Goal: Task Accomplishment & Management: Manage account settings

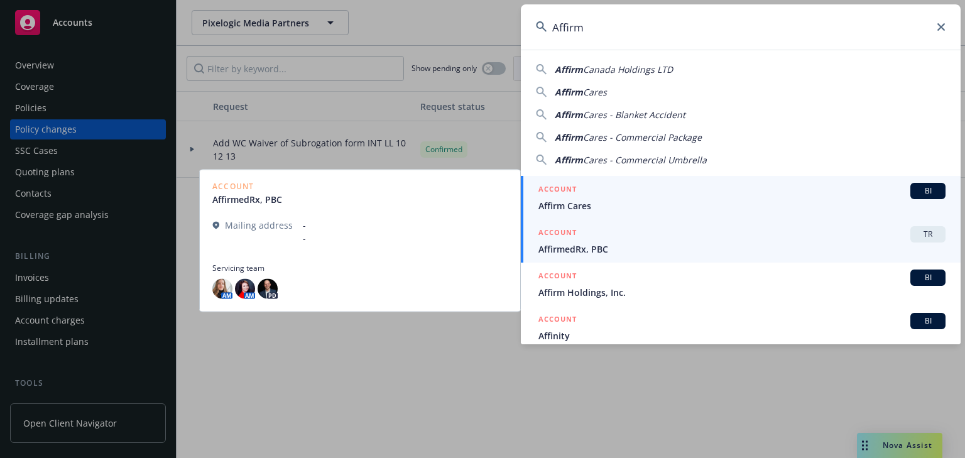
type input "Affirm"
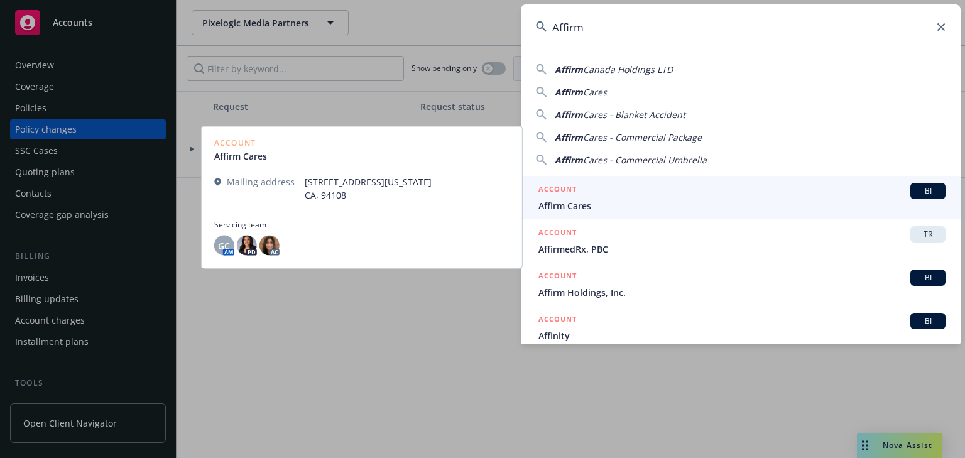
click at [558, 191] on h5 "ACCOUNT" at bounding box center [557, 190] width 38 height 15
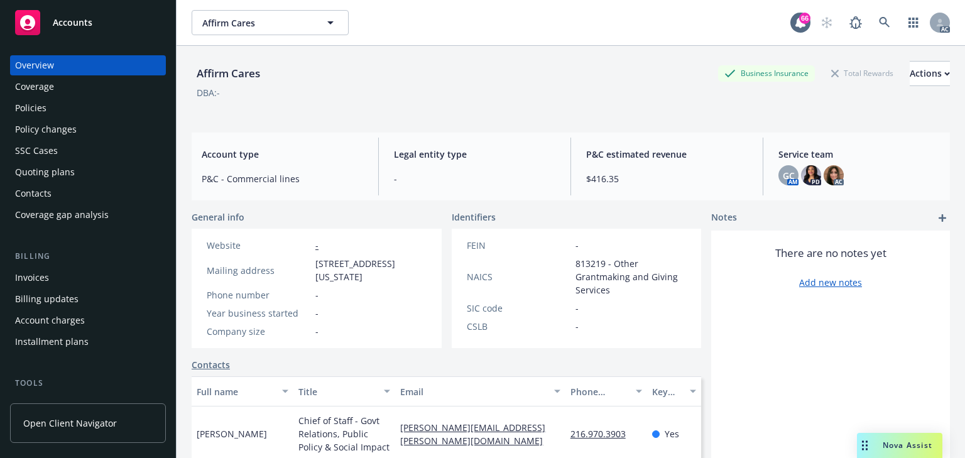
click at [55, 133] on div "Policy changes" at bounding box center [46, 129] width 62 height 20
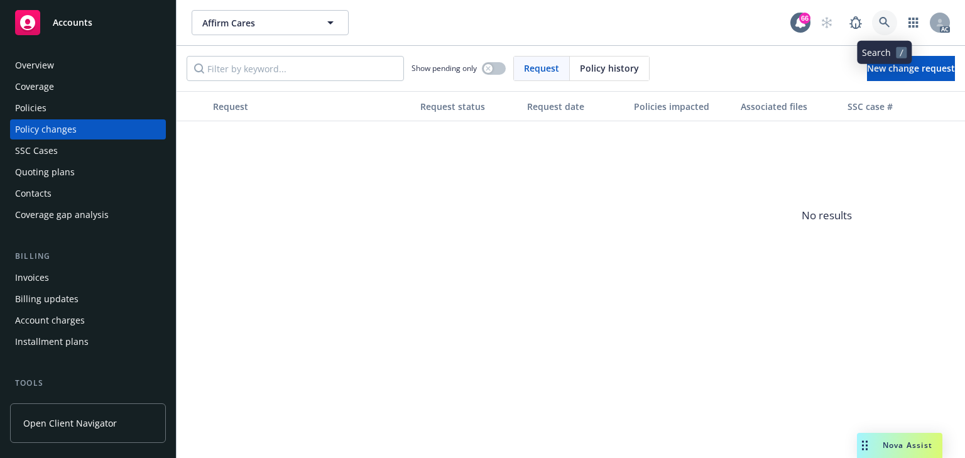
click at [874, 19] on link at bounding box center [884, 22] width 25 height 25
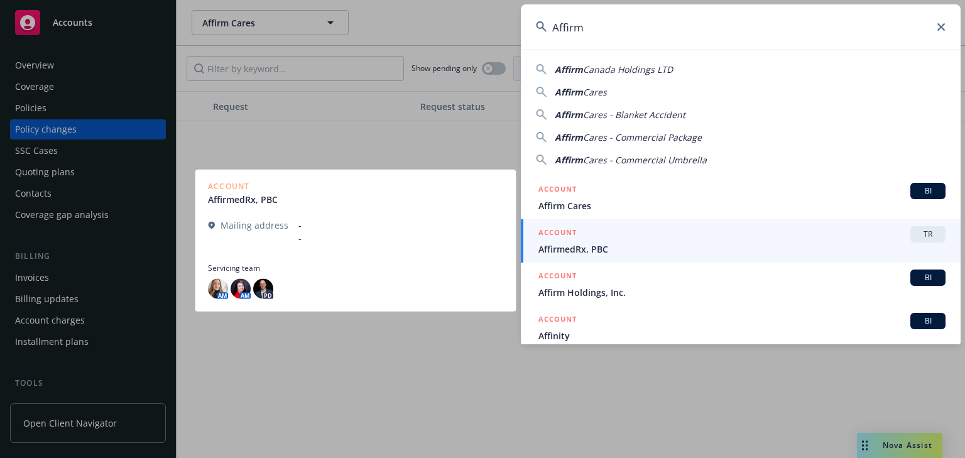
type input "Affirm"
click at [556, 242] on span "AffirmedRx, PBC" at bounding box center [741, 248] width 407 height 13
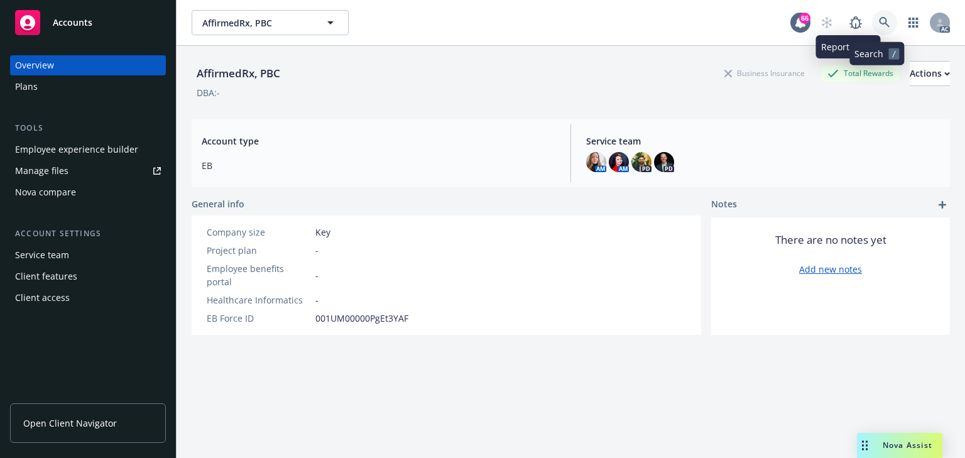
click at [883, 16] on link at bounding box center [884, 22] width 25 height 25
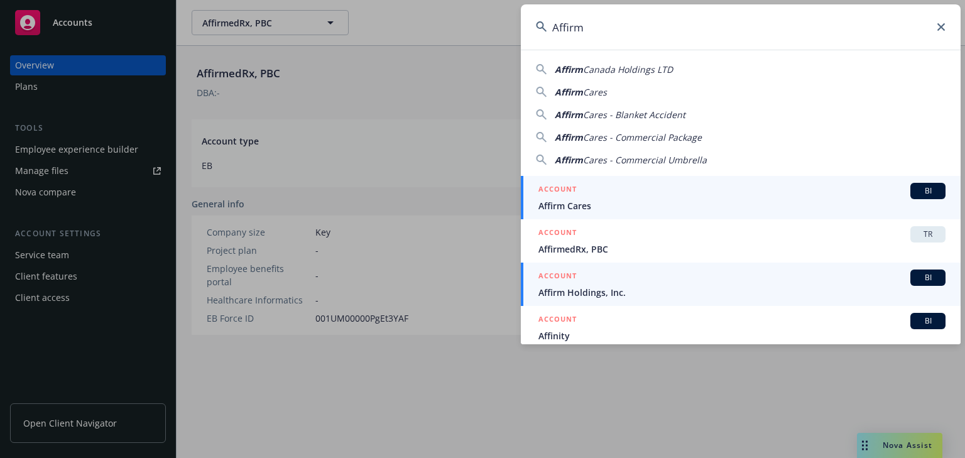
type input "Affirm"
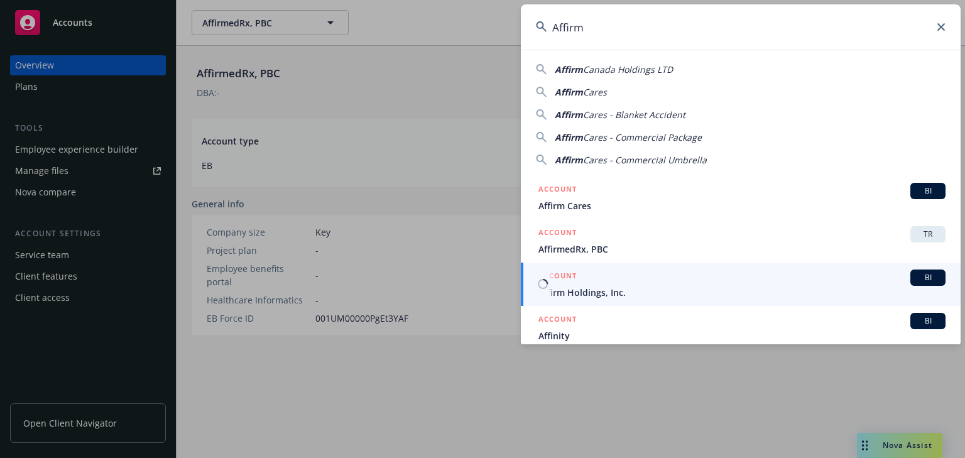
click at [581, 283] on div "ACCOUNT BI" at bounding box center [741, 278] width 407 height 16
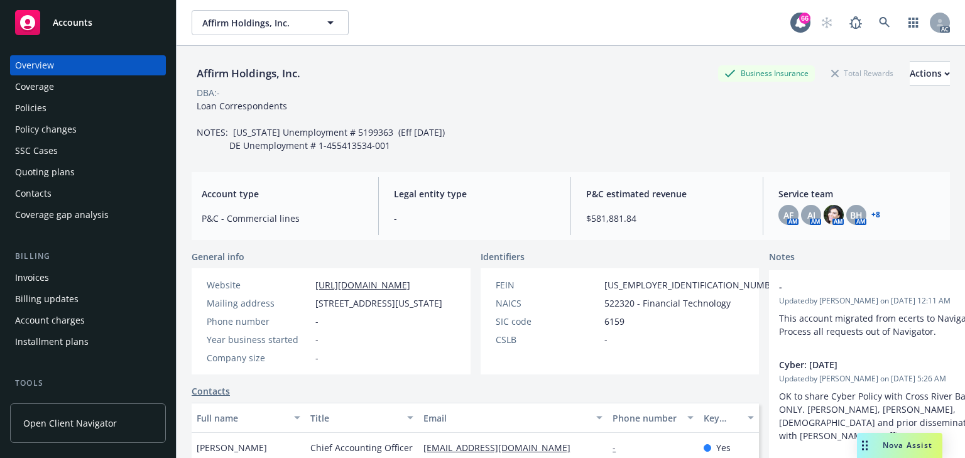
click at [58, 136] on div "Policy changes" at bounding box center [46, 129] width 62 height 20
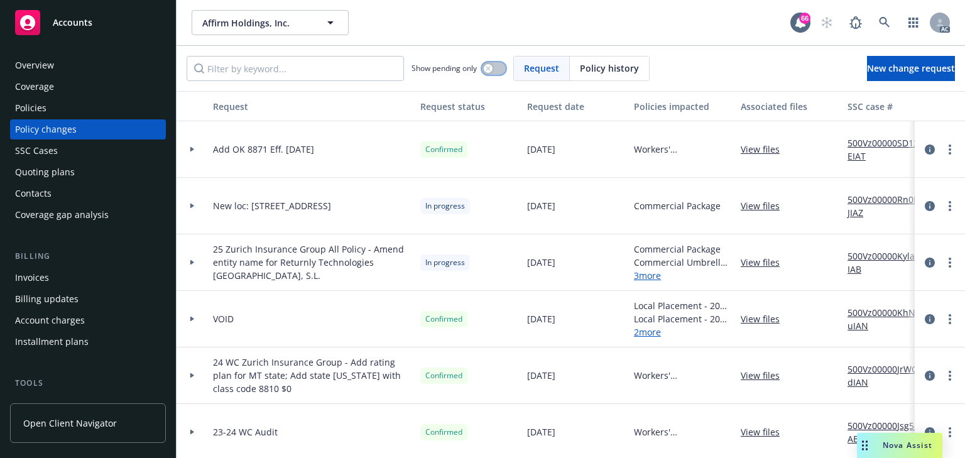
click at [498, 67] on button "button" at bounding box center [494, 68] width 24 height 13
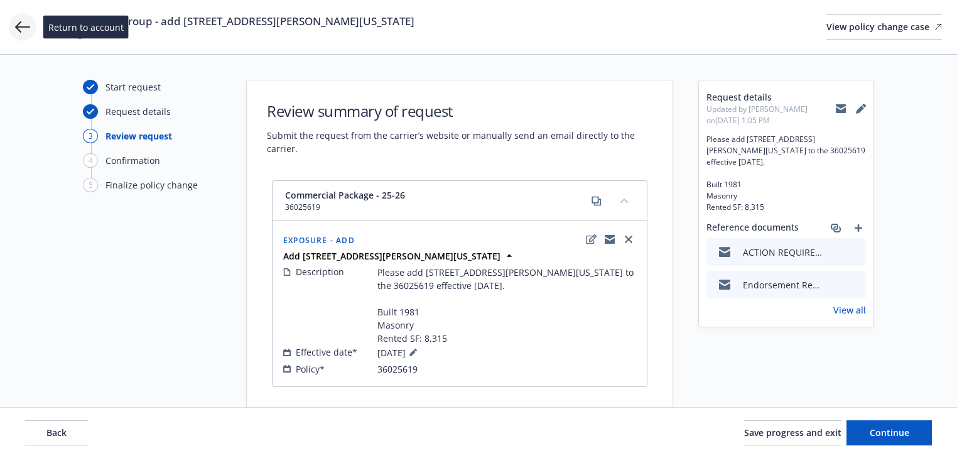
click at [24, 31] on icon at bounding box center [22, 26] width 15 height 15
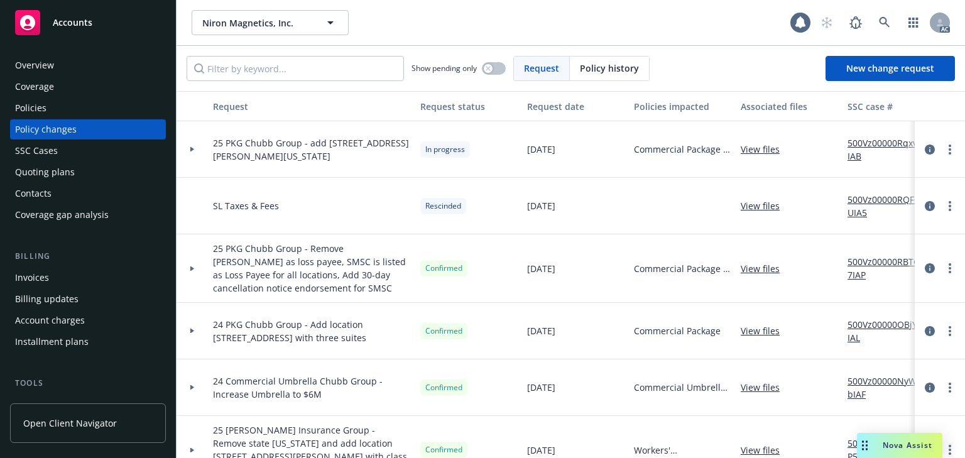
click at [65, 108] on div "Policies" at bounding box center [88, 108] width 146 height 20
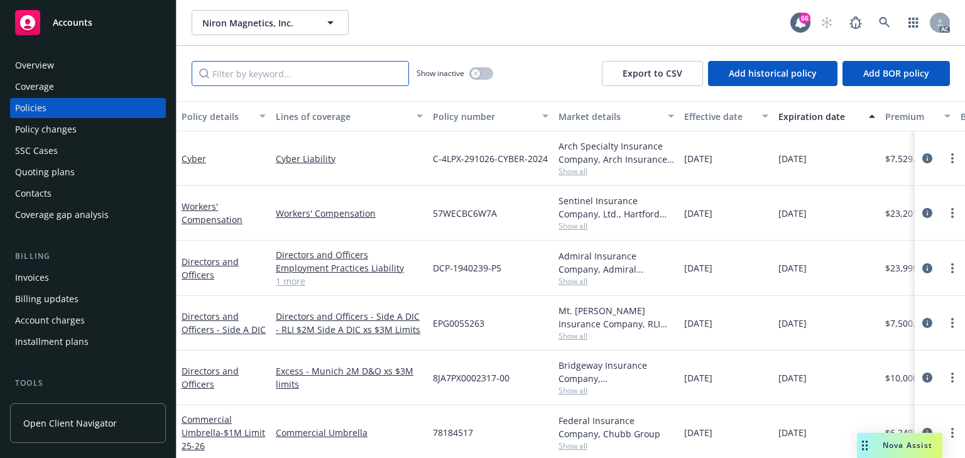
click at [265, 68] on input "Filter by keyword..." at bounding box center [300, 73] width 217 height 25
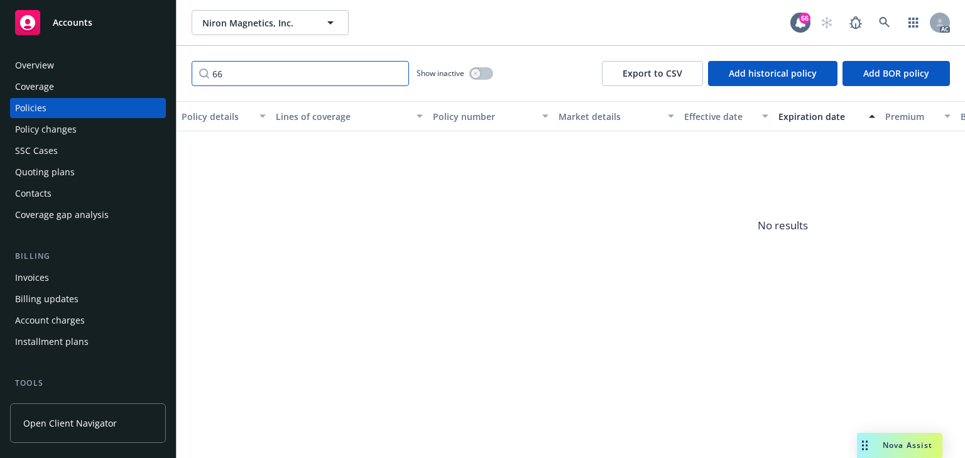
type input "6"
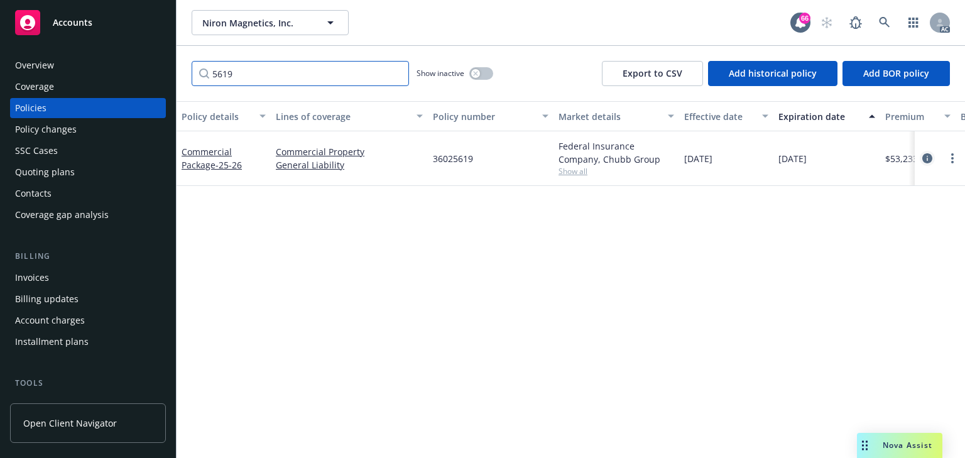
type input "5619"
click at [925, 153] on icon "circleInformation" at bounding box center [927, 158] width 10 height 10
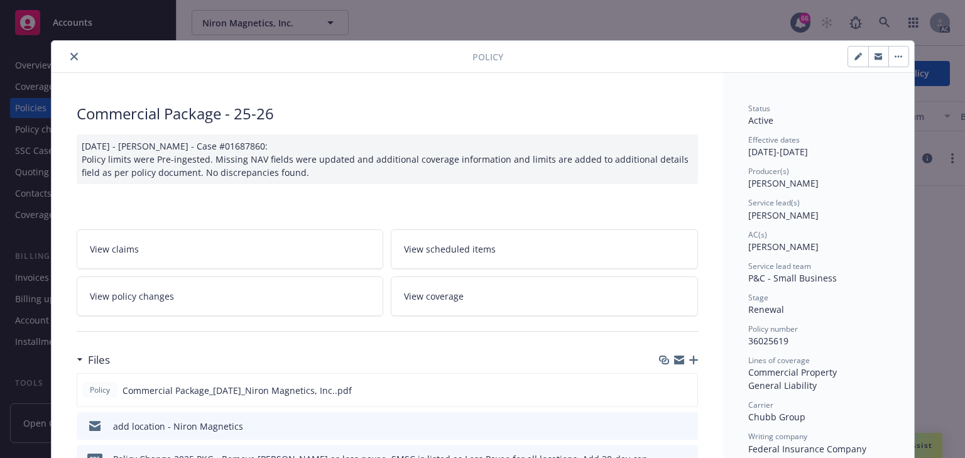
drag, startPoint x: 829, startPoint y: 214, endPoint x: 900, endPoint y: 211, distance: 71.0
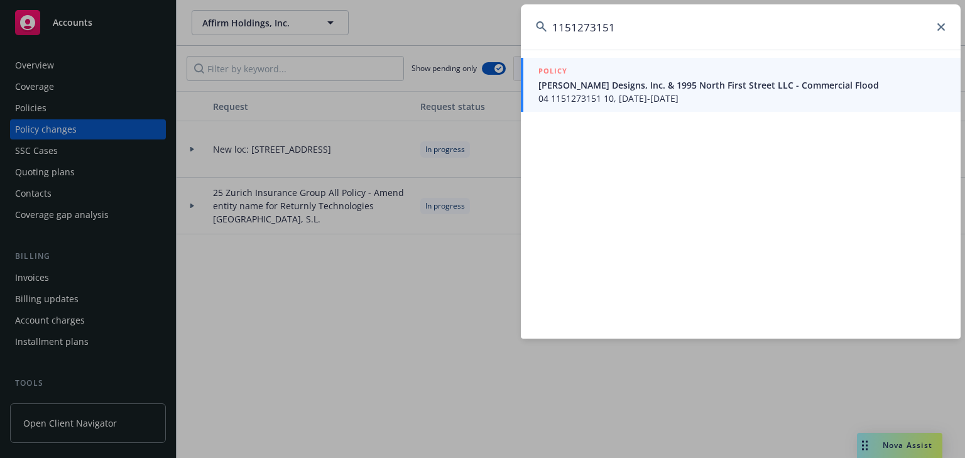
type input "1151273151"
click at [611, 101] on span "04 1151273151 10, 07/30/2025-07/30/2026" at bounding box center [741, 98] width 407 height 13
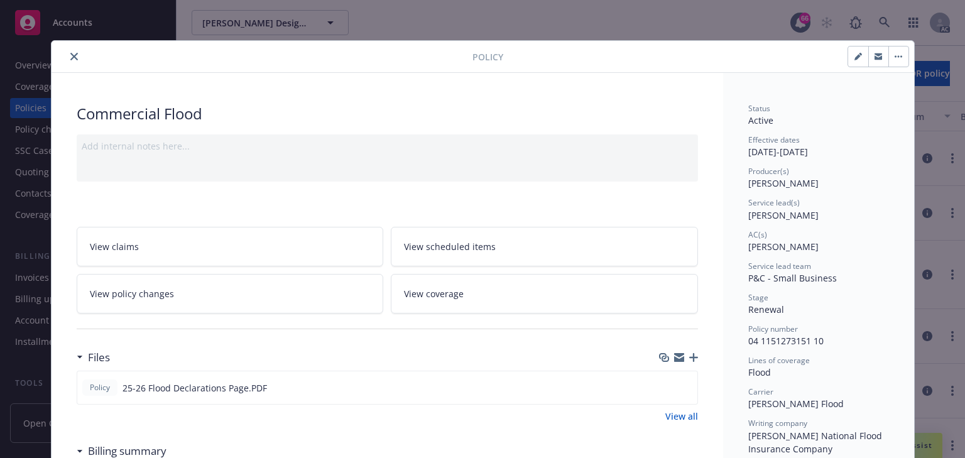
click at [193, 298] on link "View policy changes" at bounding box center [230, 294] width 307 height 40
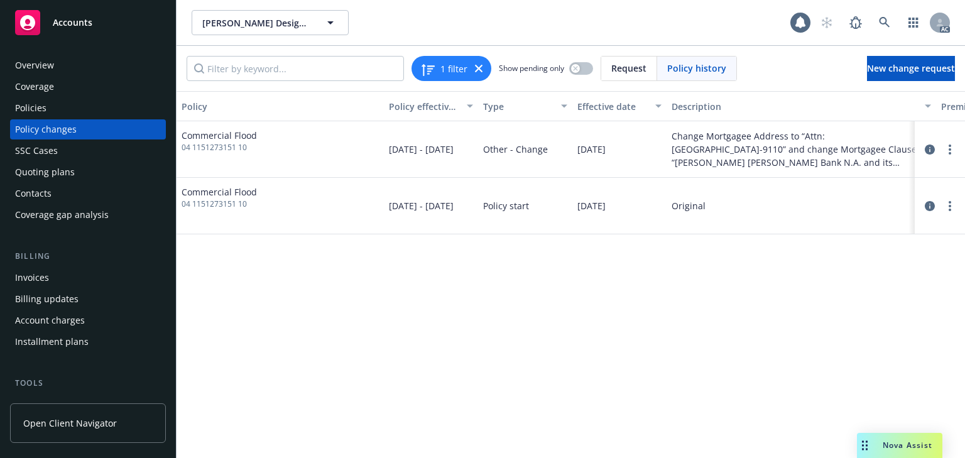
click at [518, 317] on div "Policy Policy effective dates Type Effective date Description Premium change An…" at bounding box center [571, 274] width 788 height 367
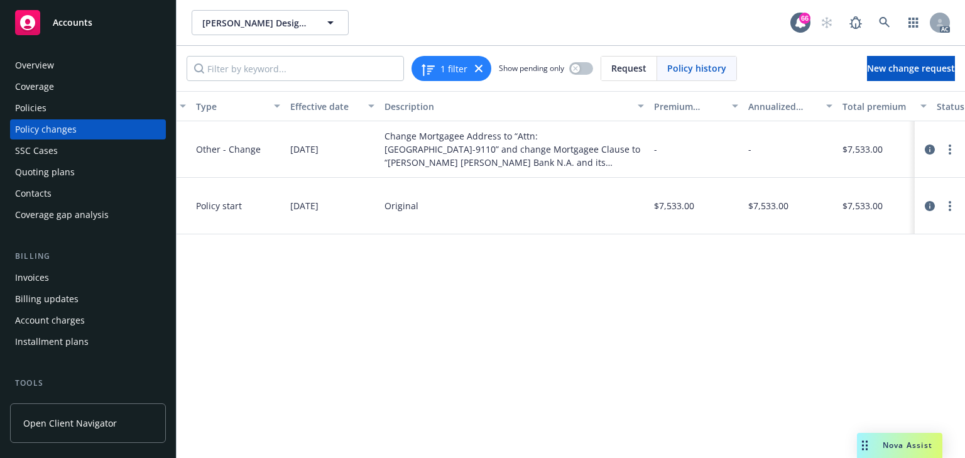
scroll to position [0, 398]
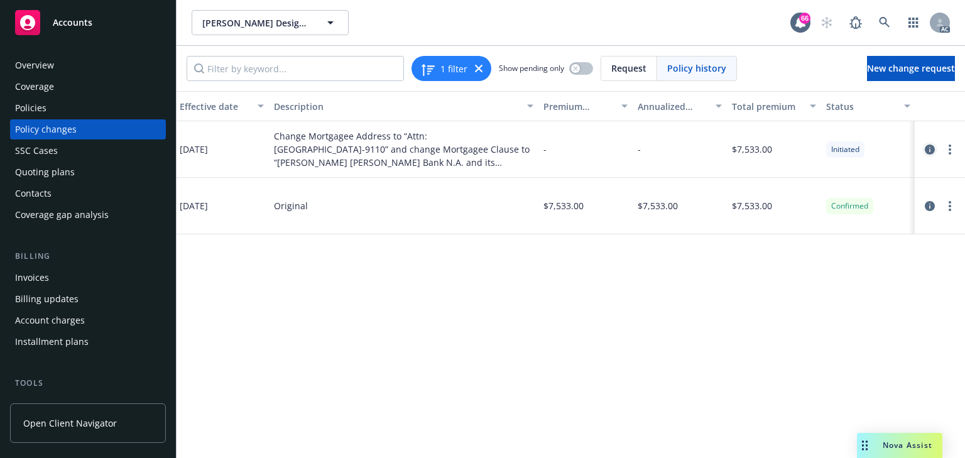
click at [927, 146] on icon "circleInformation" at bounding box center [930, 149] width 10 height 10
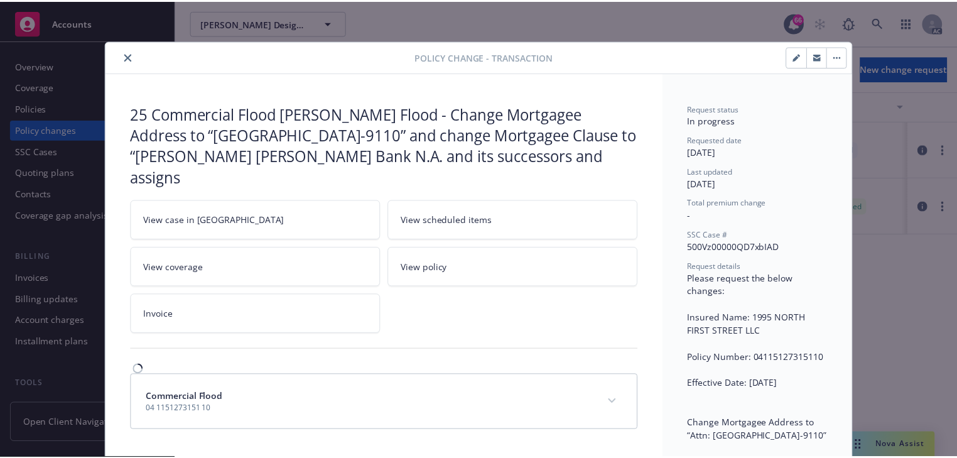
scroll to position [38, 0]
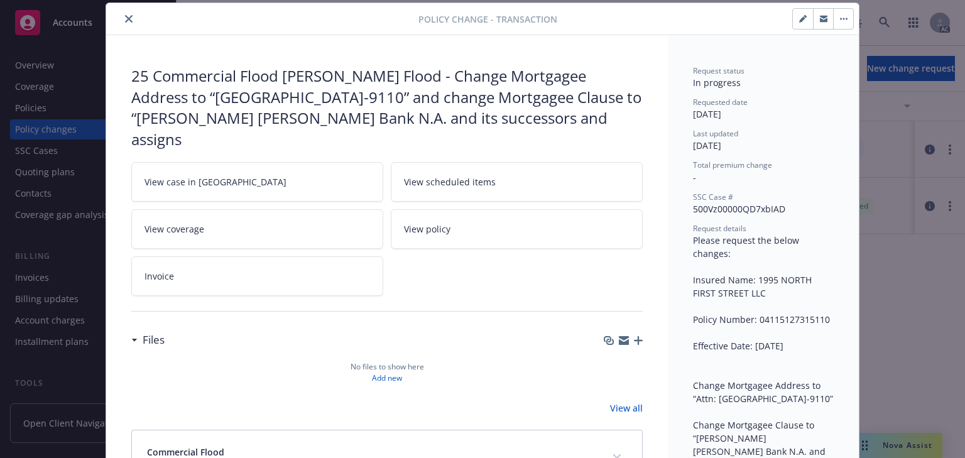
click at [224, 162] on link "View case in SSC" at bounding box center [257, 182] width 252 height 40
click at [125, 18] on icon "close" at bounding box center [129, 19] width 8 height 8
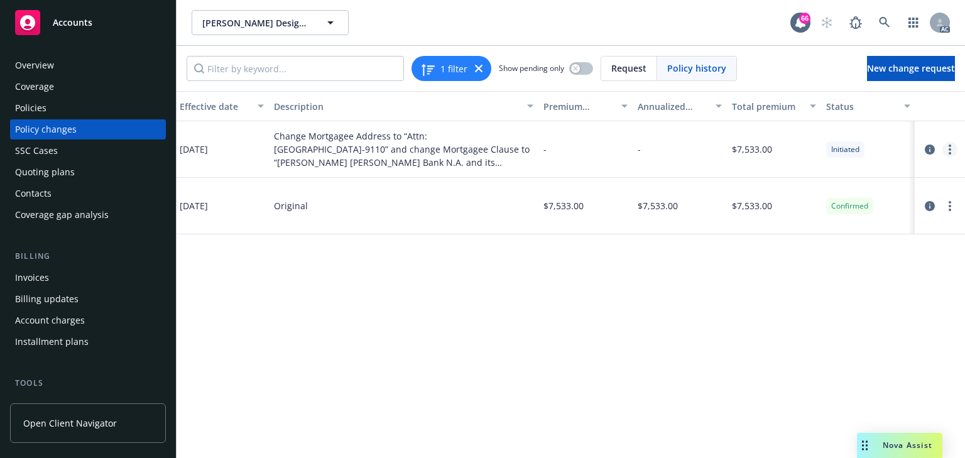
click at [952, 153] on link "more" at bounding box center [949, 149] width 15 height 15
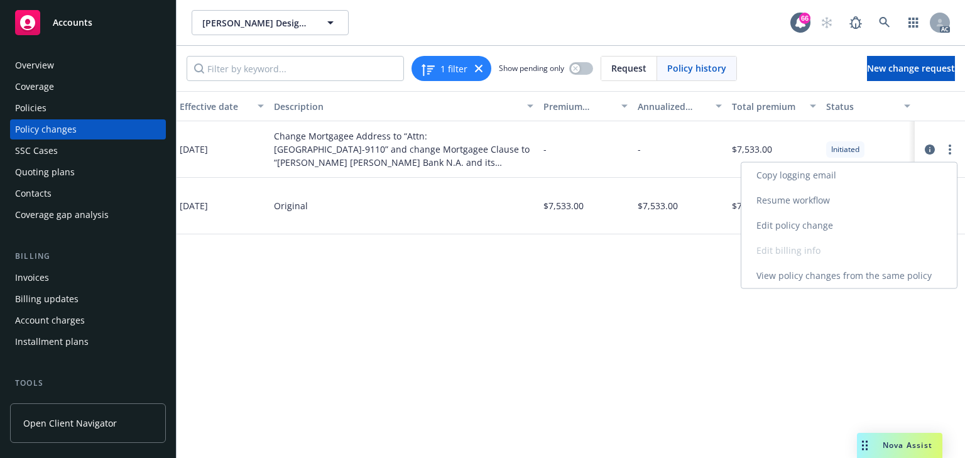
click at [798, 204] on link "Resume workflow" at bounding box center [848, 200] width 215 height 25
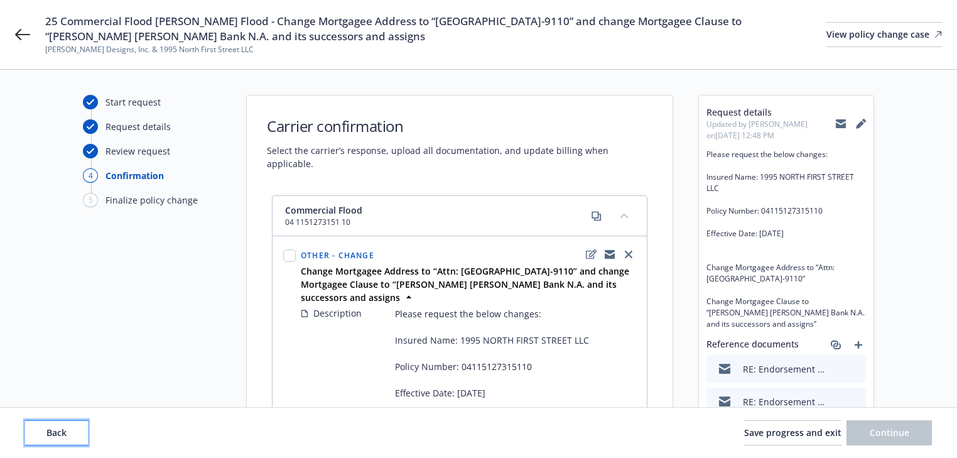
click at [50, 432] on span "Back" at bounding box center [56, 433] width 20 height 12
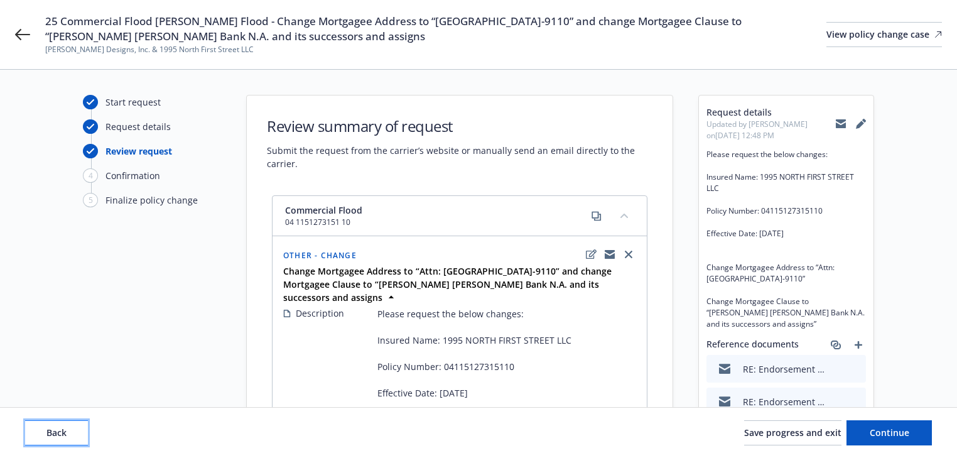
click at [50, 430] on span "Back" at bounding box center [56, 433] width 20 height 12
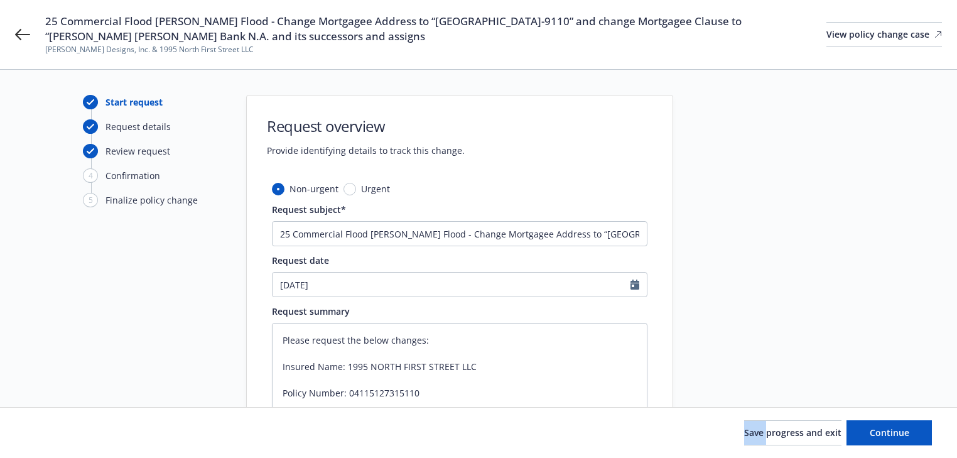
click at [50, 430] on div "Save progress and exit Continue" at bounding box center [478, 432] width 907 height 25
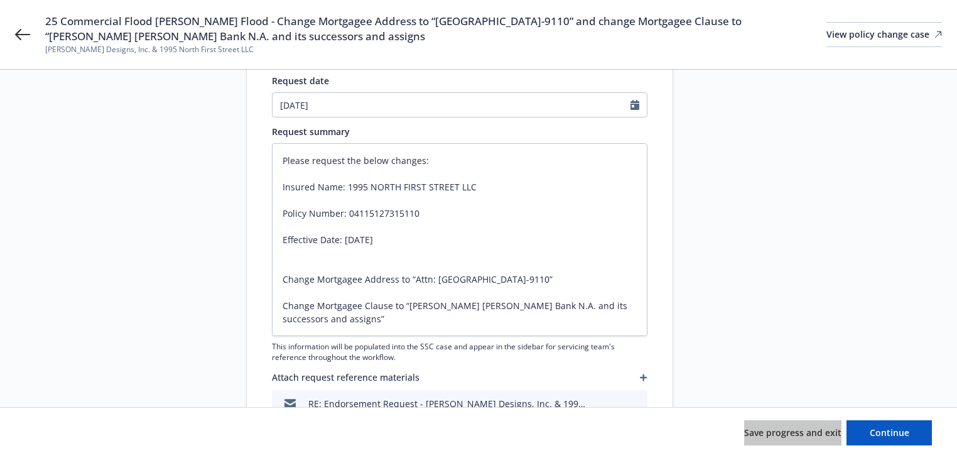
scroll to position [201, 0]
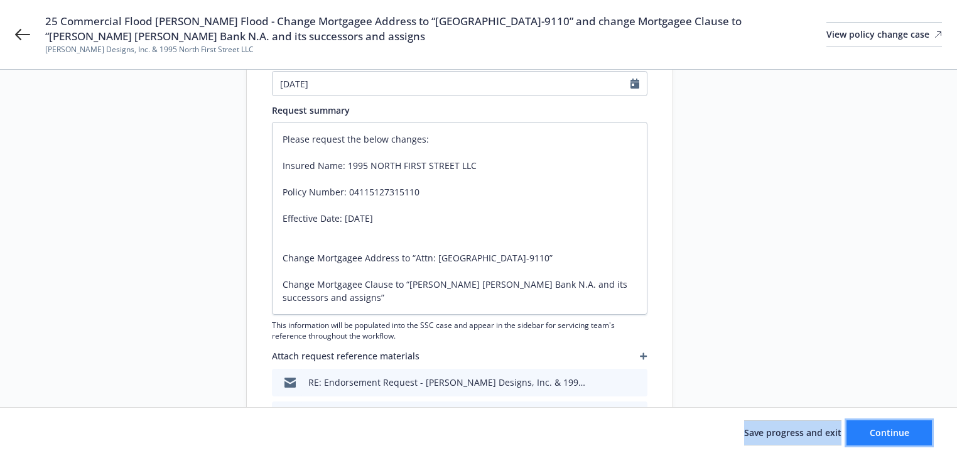
click at [910, 442] on button "Continue" at bounding box center [889, 432] width 85 height 25
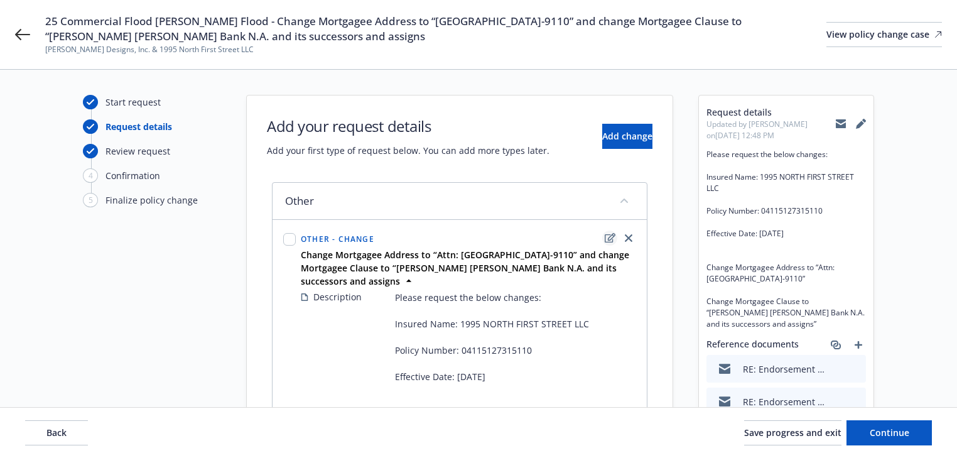
click at [608, 234] on icon "edit" at bounding box center [610, 237] width 11 height 9
type textarea "x"
select select "CHANGE"
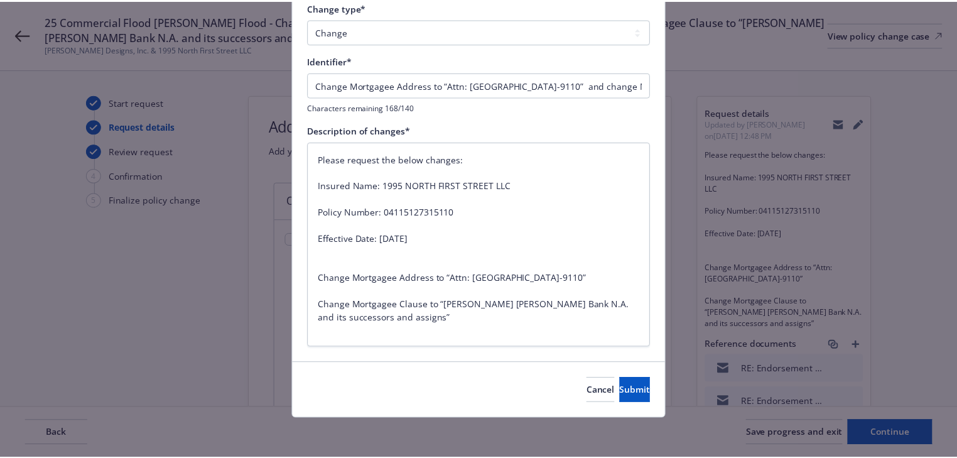
scroll to position [103, 0]
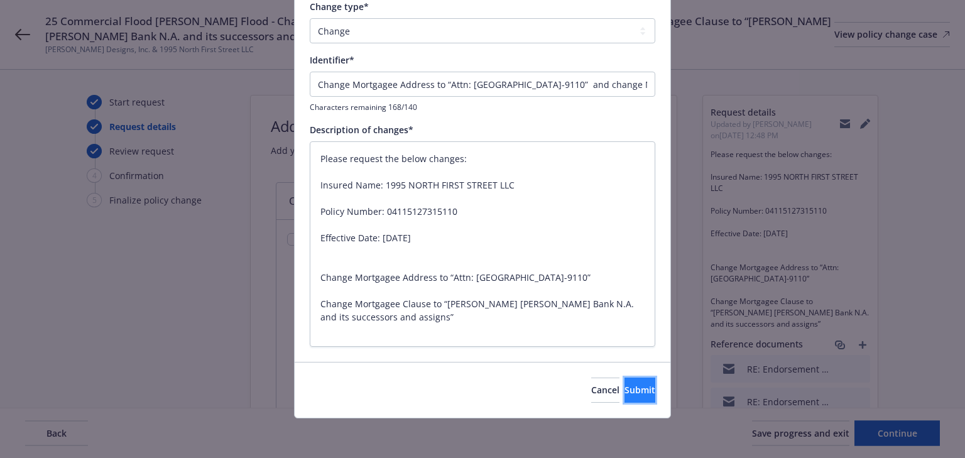
click at [644, 390] on button "Submit" at bounding box center [639, 390] width 31 height 25
type textarea "x"
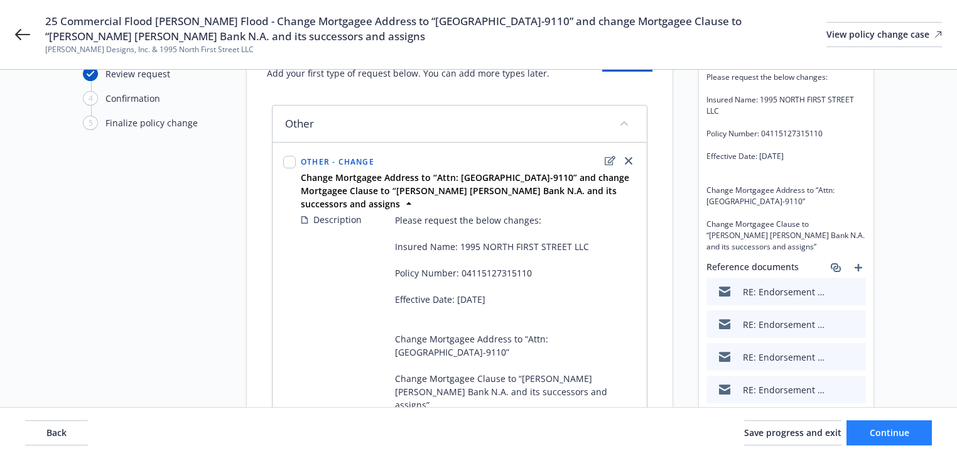
scroll to position [166, 0]
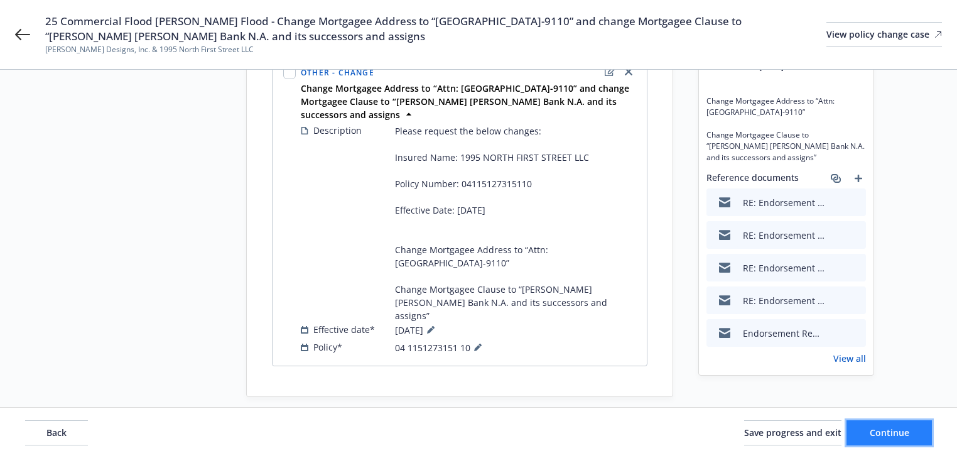
click at [910, 432] on button "Continue" at bounding box center [889, 432] width 85 height 25
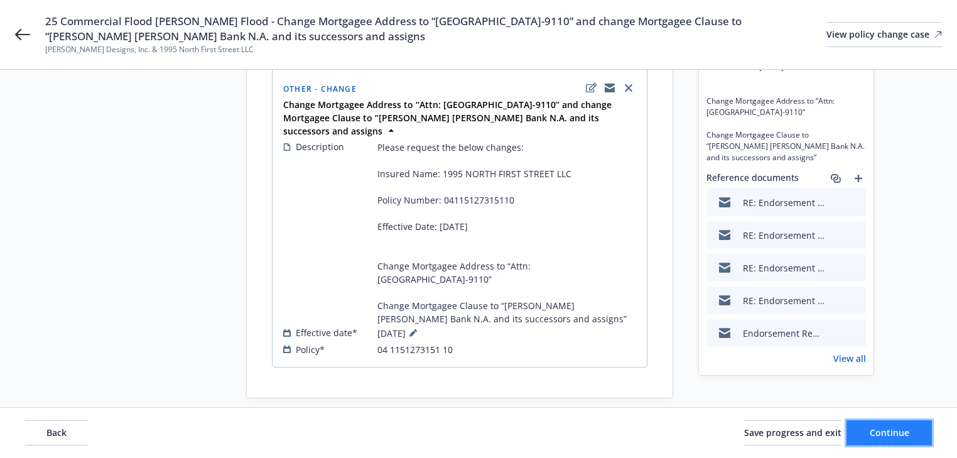
click at [907, 444] on button "Continue" at bounding box center [889, 432] width 85 height 25
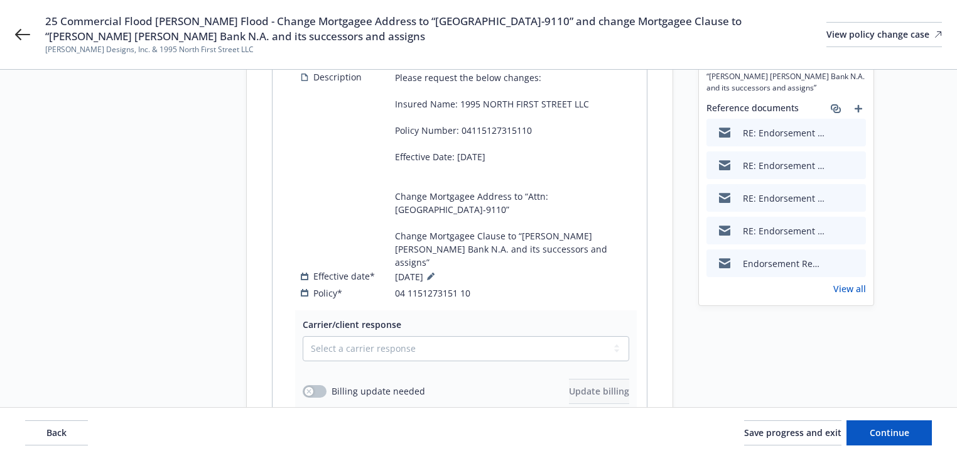
scroll to position [410, 0]
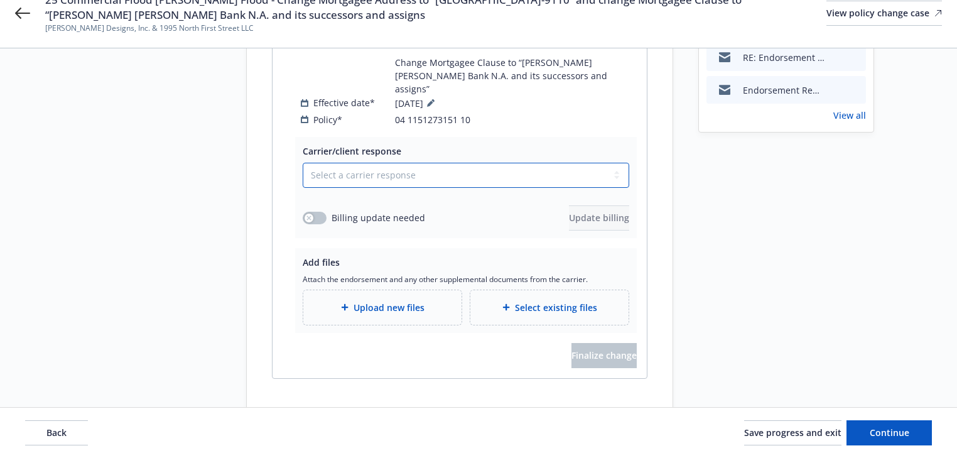
click at [425, 163] on select "Select a carrier response Accepted Accepted with revision No endorsement needed…" at bounding box center [466, 175] width 327 height 25
select select "ACCEPTED"
click at [303, 163] on select "Select a carrier response Accepted Accepted with revision No endorsement needed…" at bounding box center [466, 175] width 327 height 25
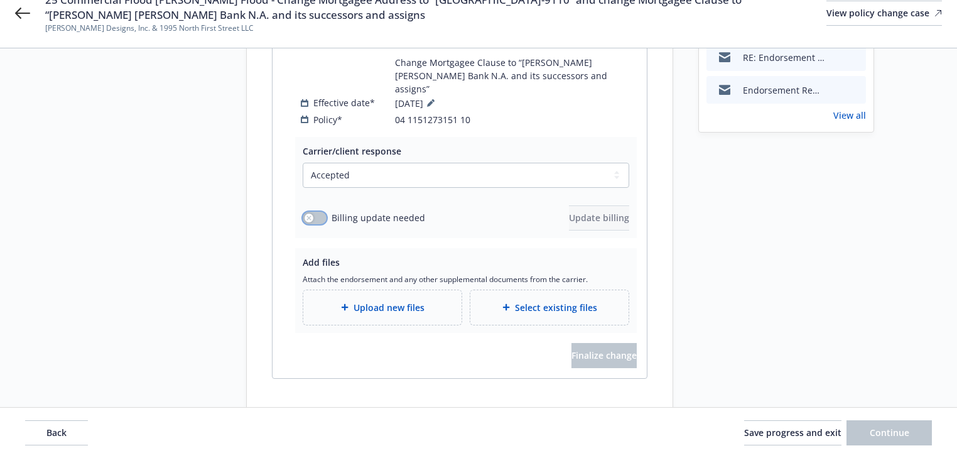
click at [315, 212] on button "button" at bounding box center [315, 218] width 24 height 13
click at [579, 212] on span "Update billing" at bounding box center [599, 218] width 60 height 12
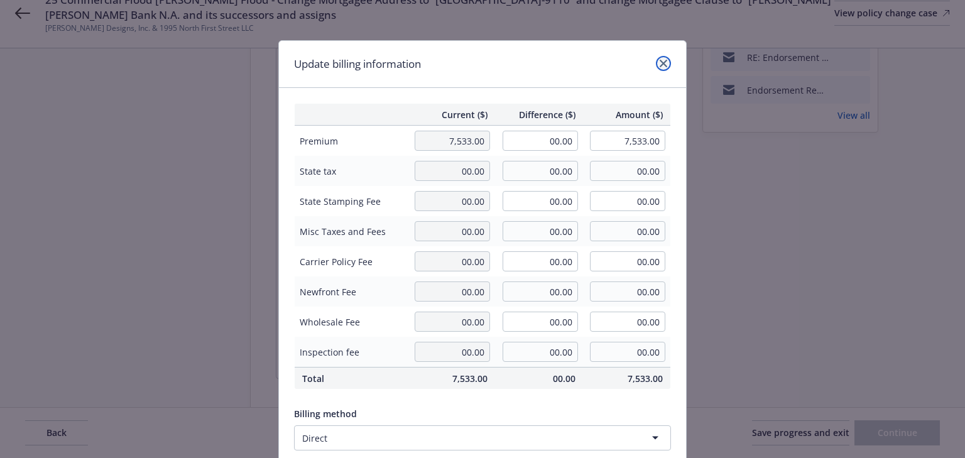
click at [660, 67] on icon "close" at bounding box center [664, 64] width 8 height 8
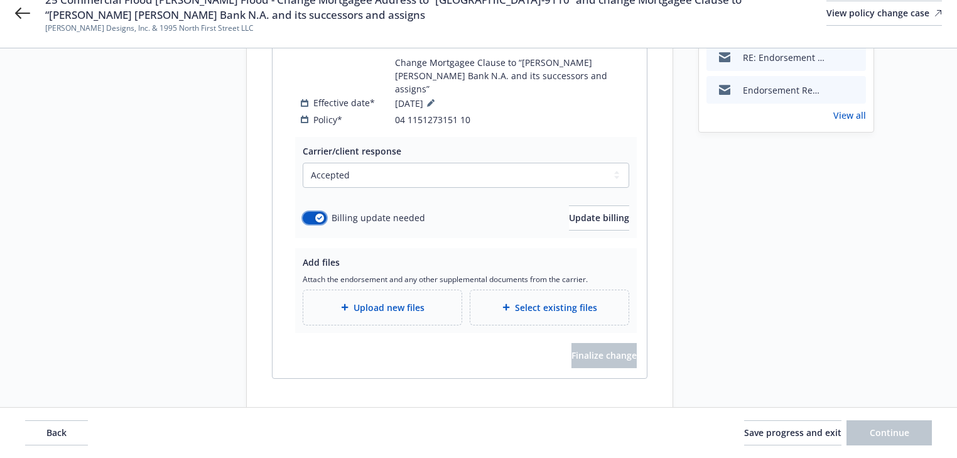
click at [317, 214] on div "button" at bounding box center [319, 218] width 9 height 9
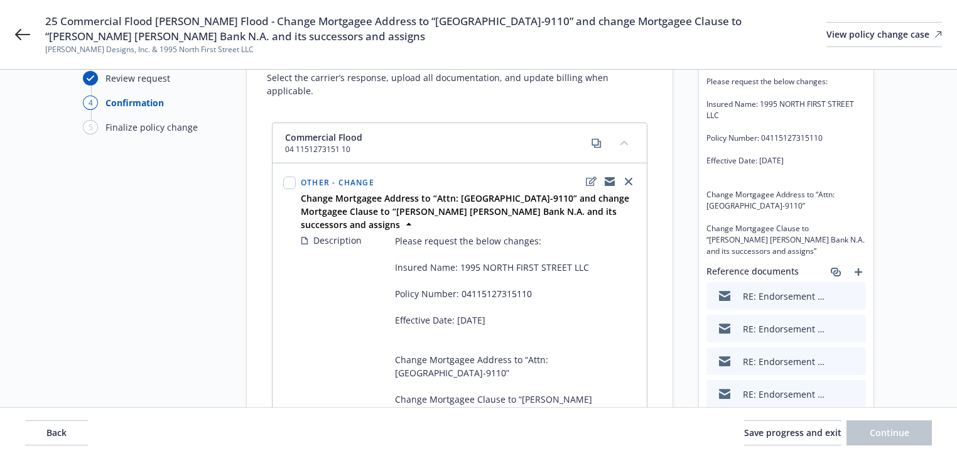
scroll to position [58, 0]
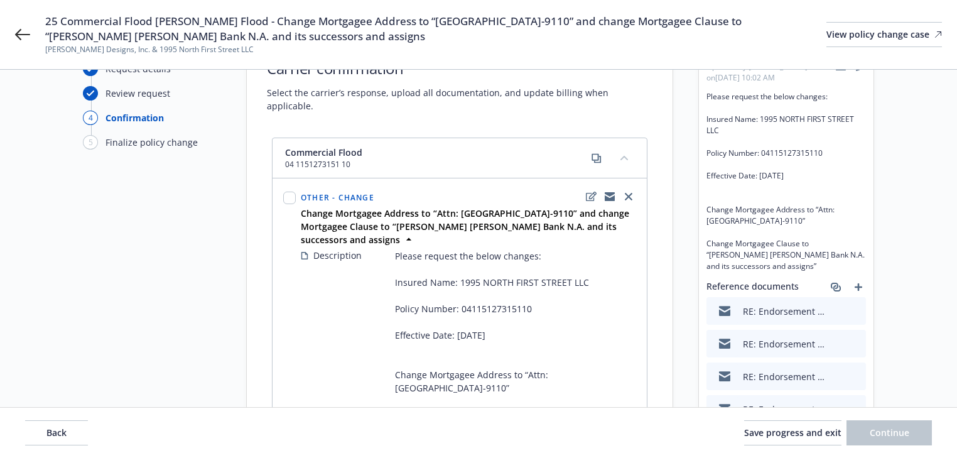
copy span "Change Mortgagee Address to “Attn: TX1-0013 PO Box 9110 Coppell TX 75019-9110” …"
drag, startPoint x: 227, startPoint y: 20, endPoint x: 396, endPoint y: 31, distance: 170.0
click at [396, 31] on span "25 Commercial Flood Wright Flood - Change Mortgagee Address to “Attn: TX1-0013 …" at bounding box center [436, 29] width 782 height 30
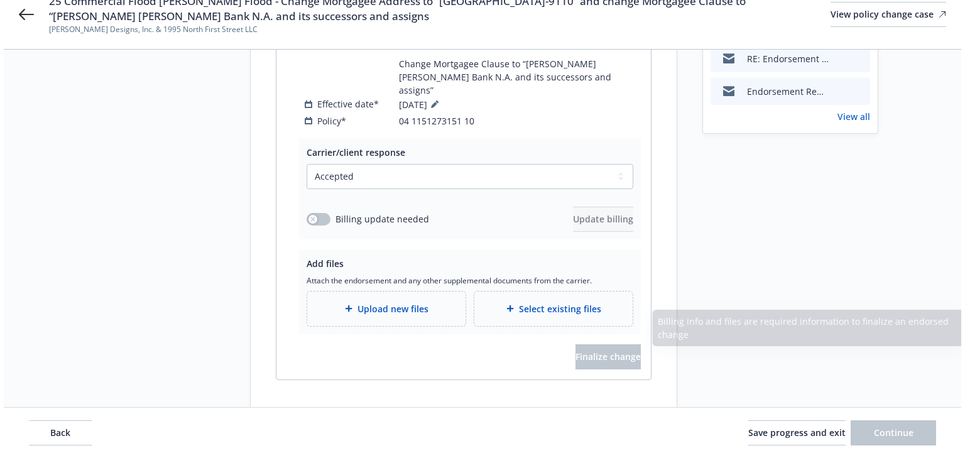
scroll to position [410, 0]
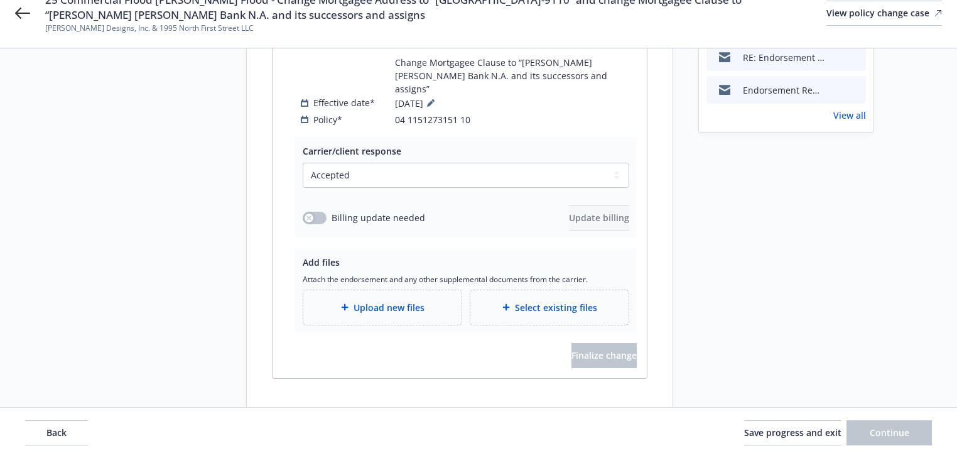
click at [319, 290] on div "Upload new files" at bounding box center [382, 307] width 158 height 35
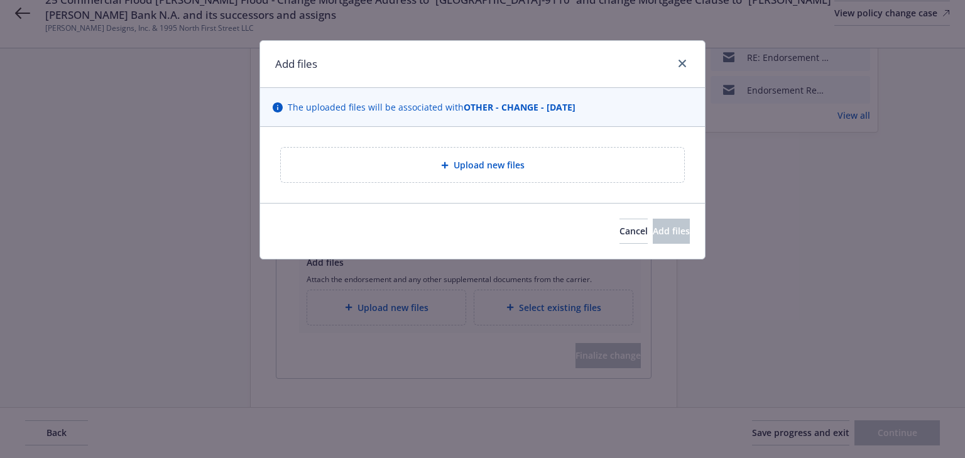
click at [462, 168] on span "Upload new files" at bounding box center [489, 164] width 71 height 13
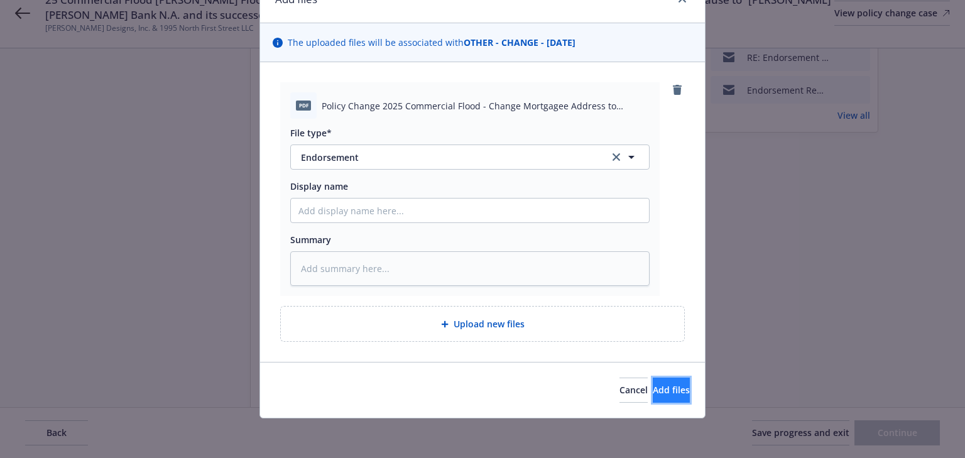
click at [653, 387] on span "Add files" at bounding box center [671, 390] width 37 height 12
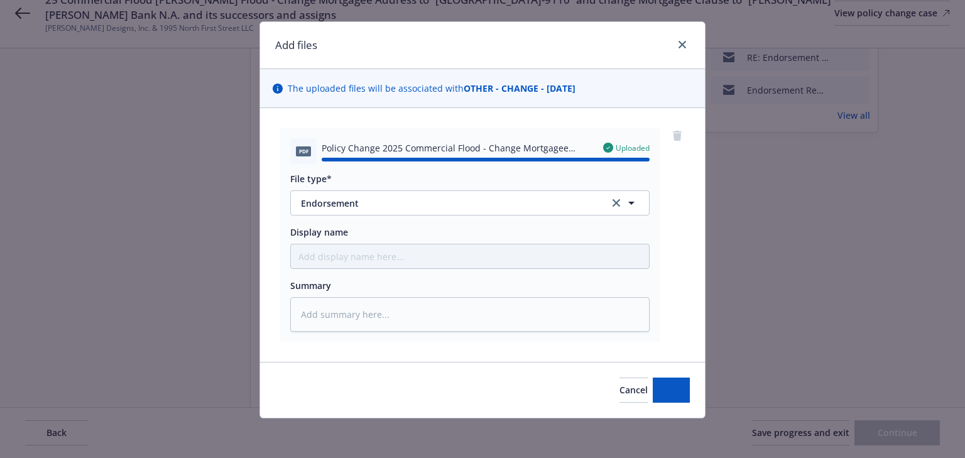
type textarea "x"
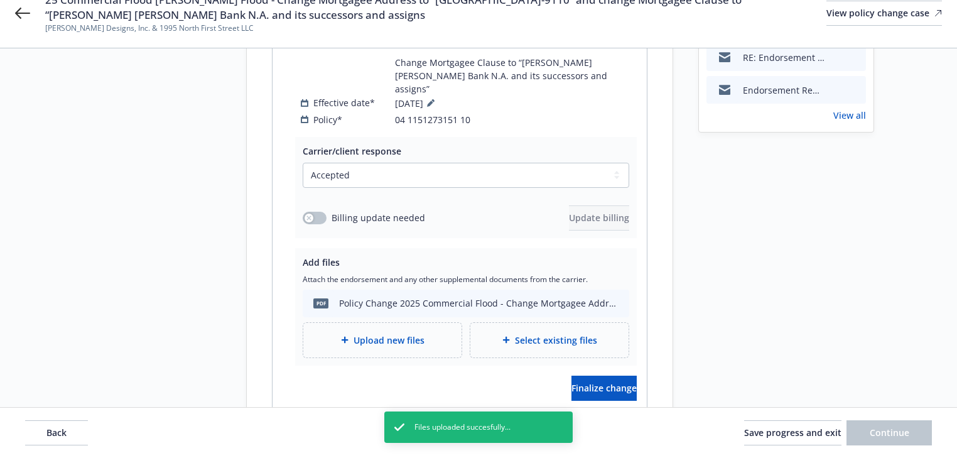
click at [701, 339] on div "Request details Updated by Melody Zhang on 09/19/2025, 10:02 AM Please request …" at bounding box center [787, 63] width 176 height 757
click at [618, 376] on button "Finalize change" at bounding box center [604, 388] width 65 height 25
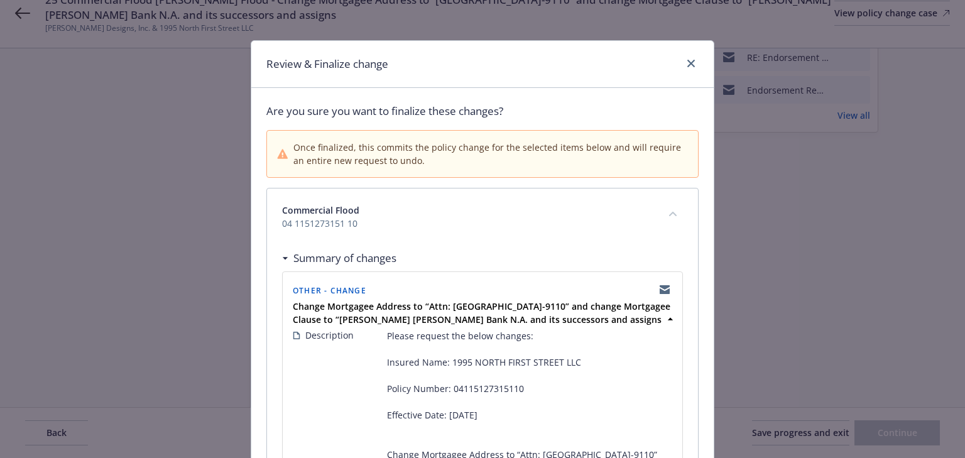
click at [349, 233] on div "Commercial Flood 04 1151273151 10" at bounding box center [482, 216] width 431 height 57
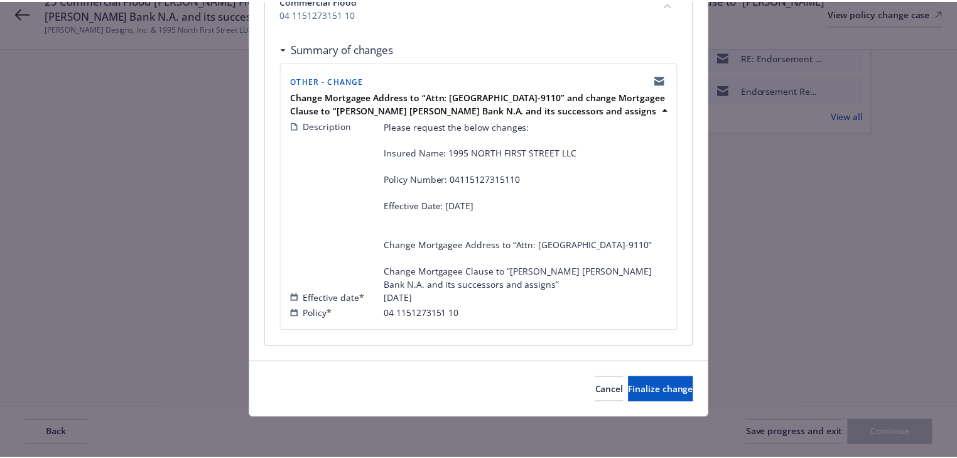
scroll to position [221, 0]
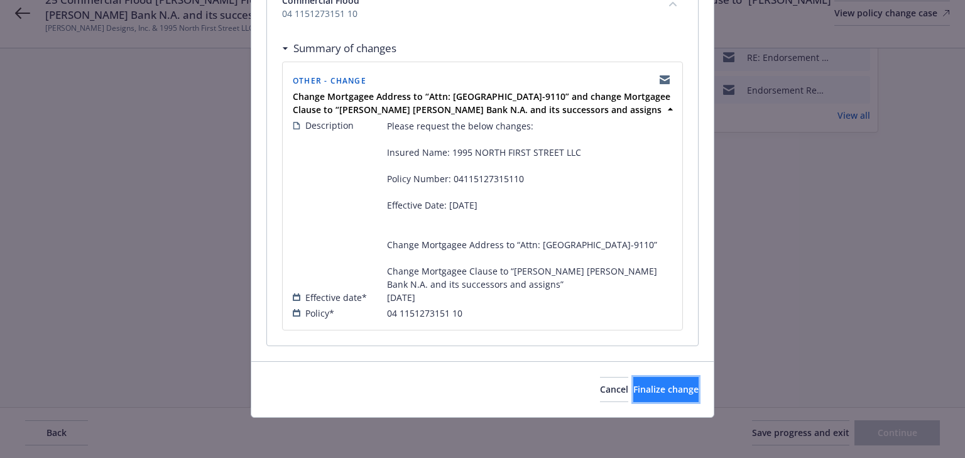
click at [643, 381] on button "Finalize change" at bounding box center [665, 389] width 65 height 25
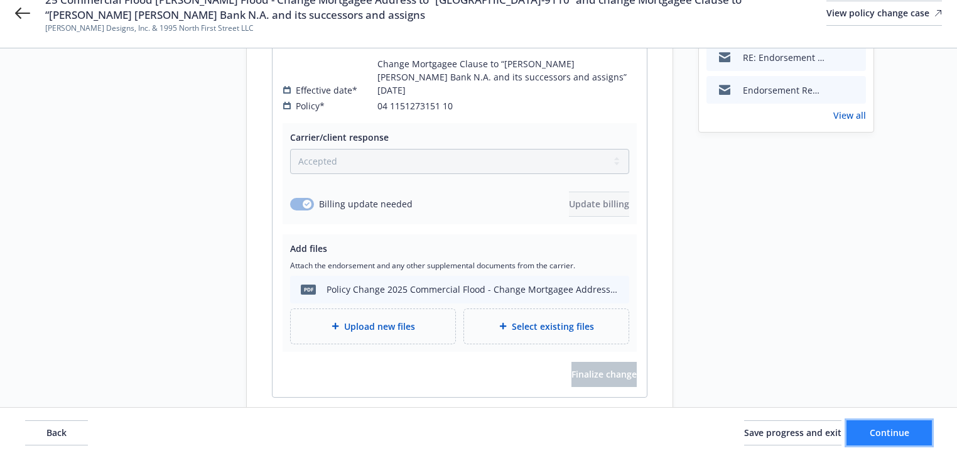
click at [908, 438] on span "Continue" at bounding box center [890, 433] width 40 height 12
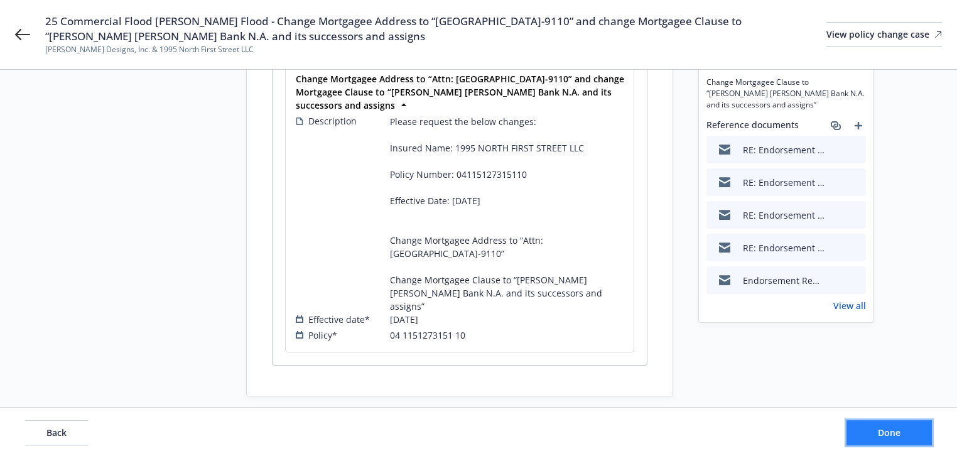
click at [908, 438] on button "Done" at bounding box center [889, 432] width 85 height 25
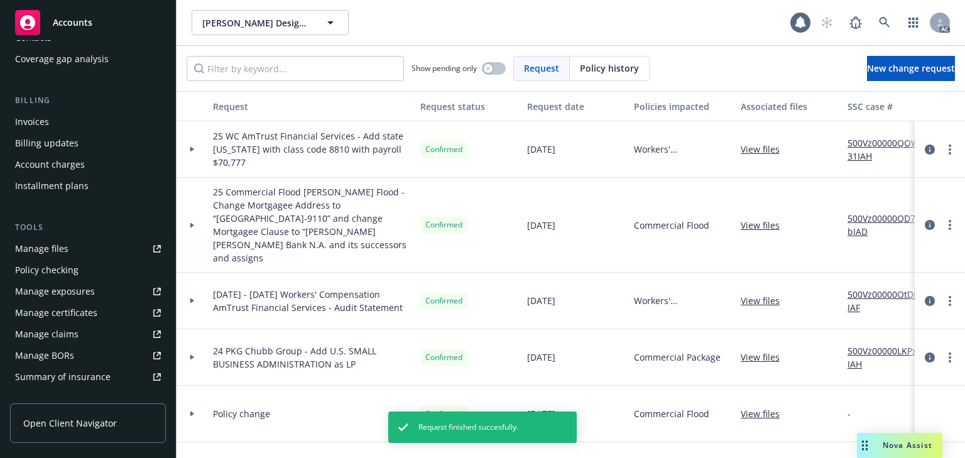
scroll to position [201, 0]
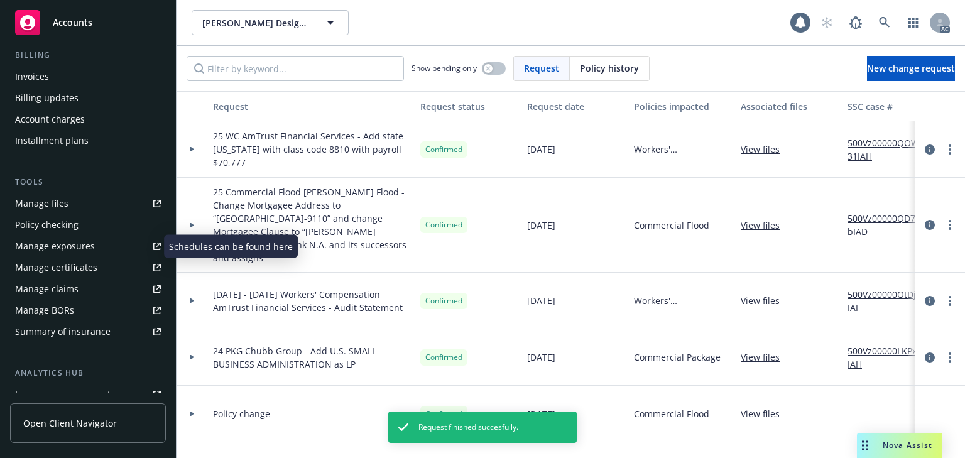
click at [48, 251] on div "Manage exposures" at bounding box center [55, 246] width 80 height 20
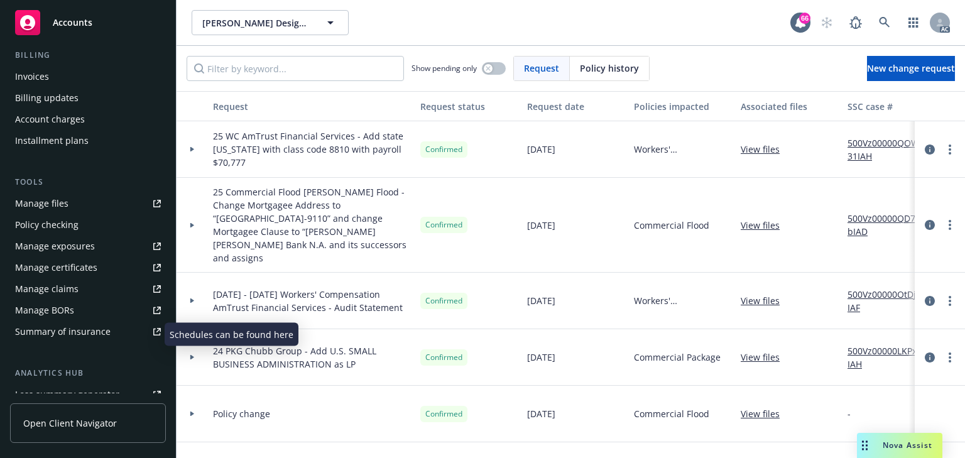
scroll to position [0, 0]
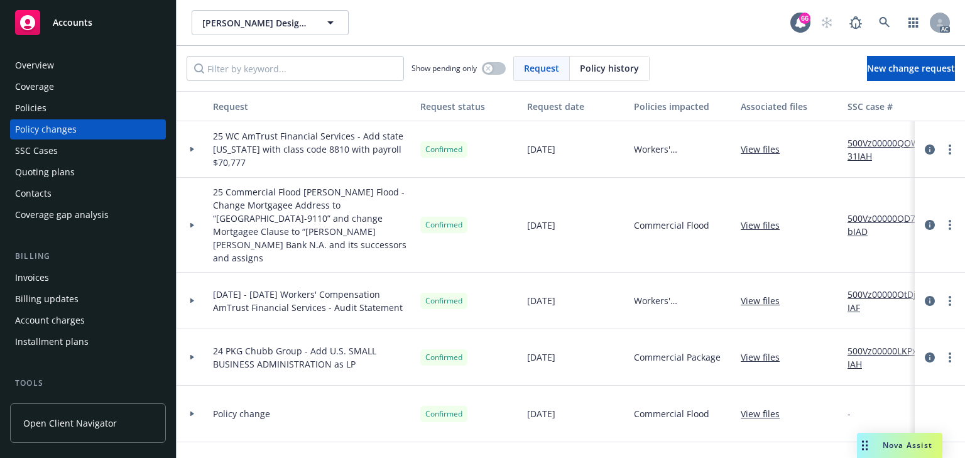
click at [53, 111] on div "Policies" at bounding box center [88, 108] width 146 height 20
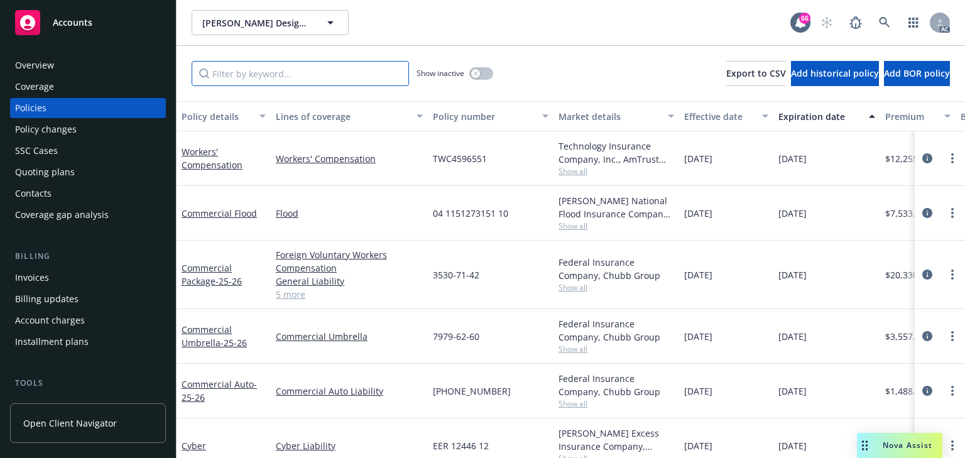
click at [297, 82] on input "Filter by keyword..." at bounding box center [300, 73] width 217 height 25
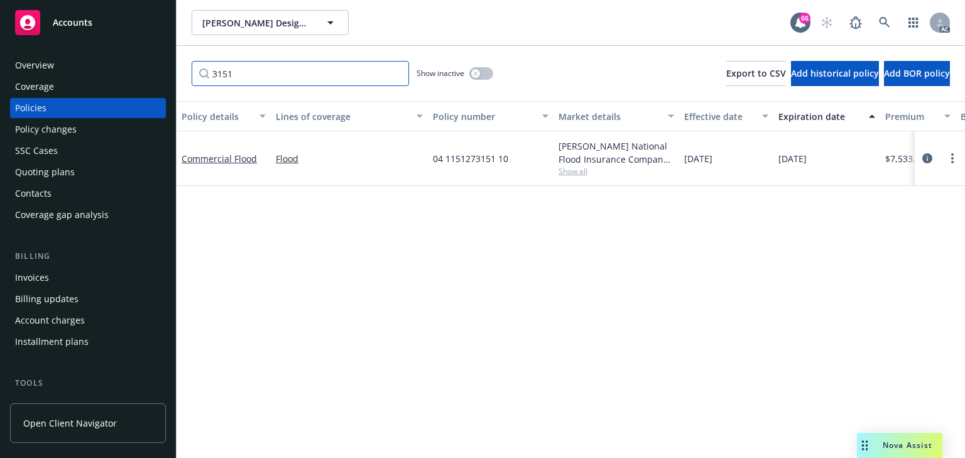
type input "3151"
click at [472, 293] on div "Policy details Lines of coverage Policy number Market details Effective date Ex…" at bounding box center [571, 279] width 788 height 357
click at [929, 158] on icon "circleInformation" at bounding box center [927, 158] width 10 height 10
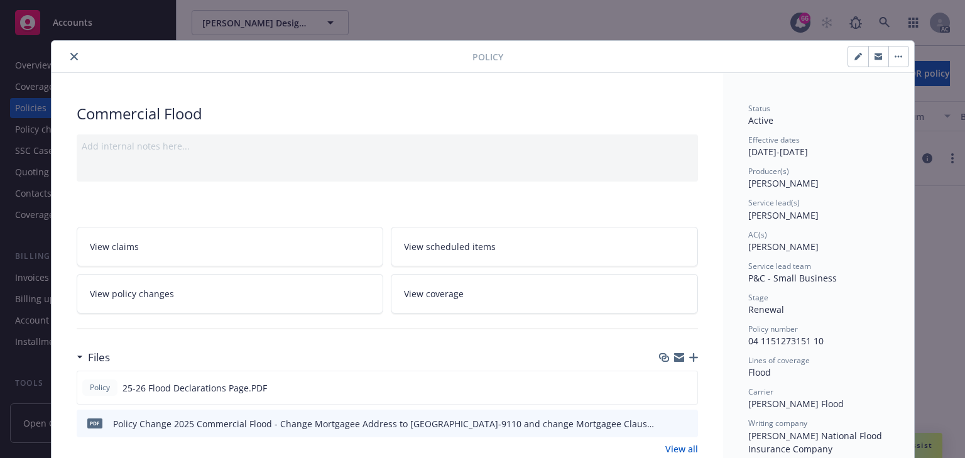
scroll to position [38, 0]
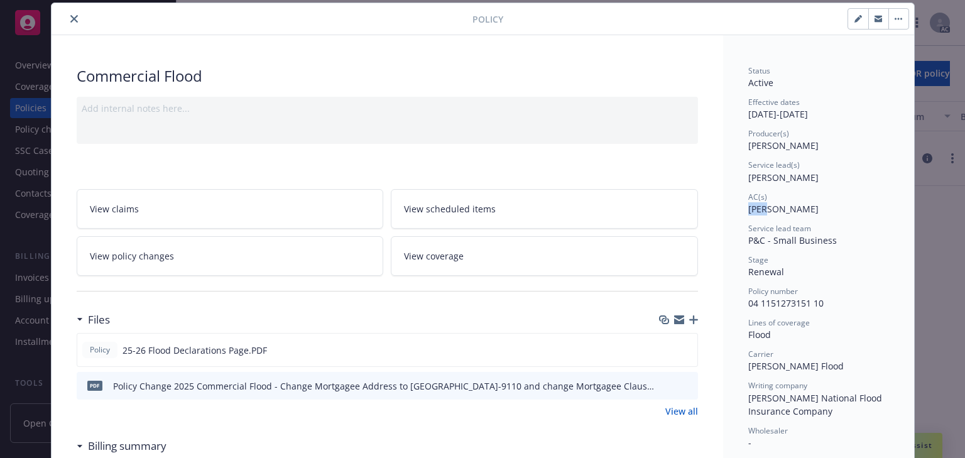
copy span "Deni"
drag, startPoint x: 740, startPoint y: 208, endPoint x: 762, endPoint y: 210, distance: 22.1
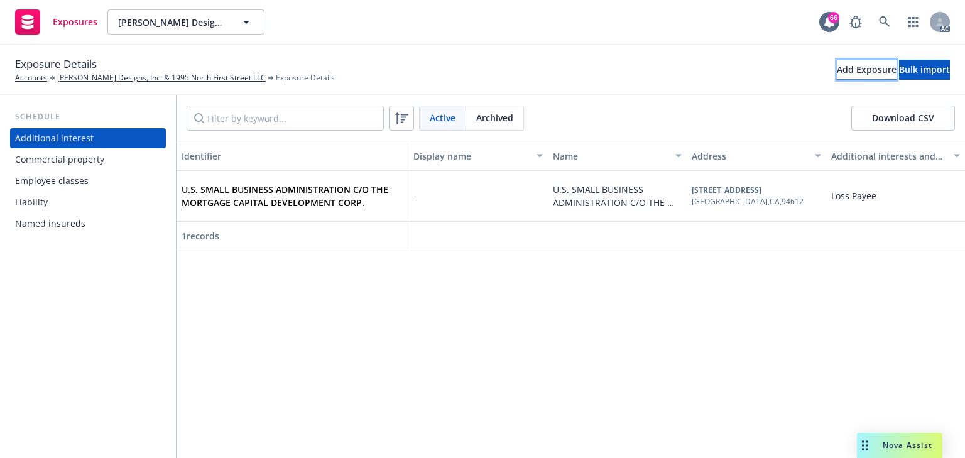
click at [837, 68] on div "Add Exposure" at bounding box center [867, 69] width 60 height 19
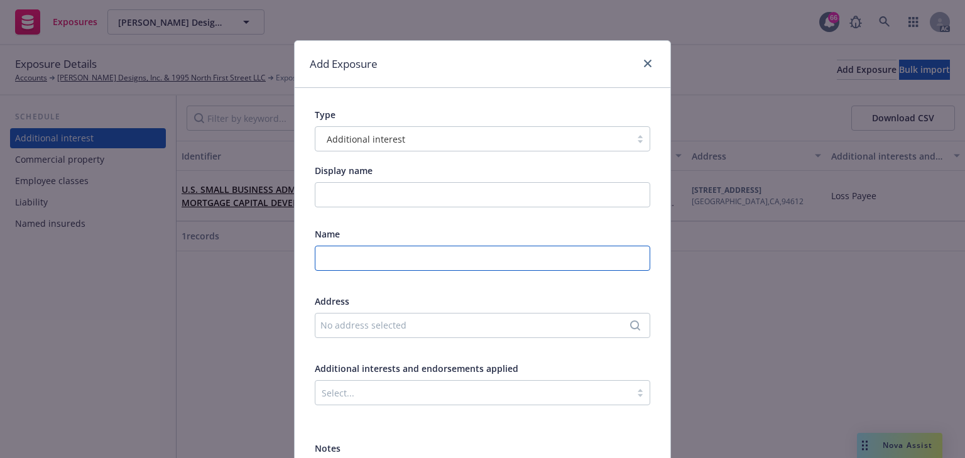
click at [361, 263] on input "text" at bounding box center [482, 258] width 335 height 25
paste input "JP Morgan Chase Bank N.A. and its successors and assigns"
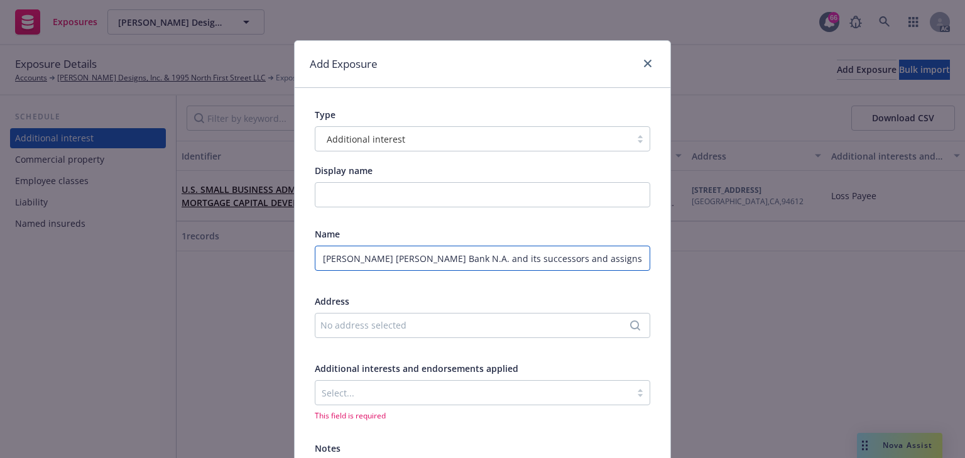
type input "JP Morgan Chase Bank N.A. and its successors and assigns"
click at [392, 317] on div "No address selected" at bounding box center [482, 325] width 335 height 25
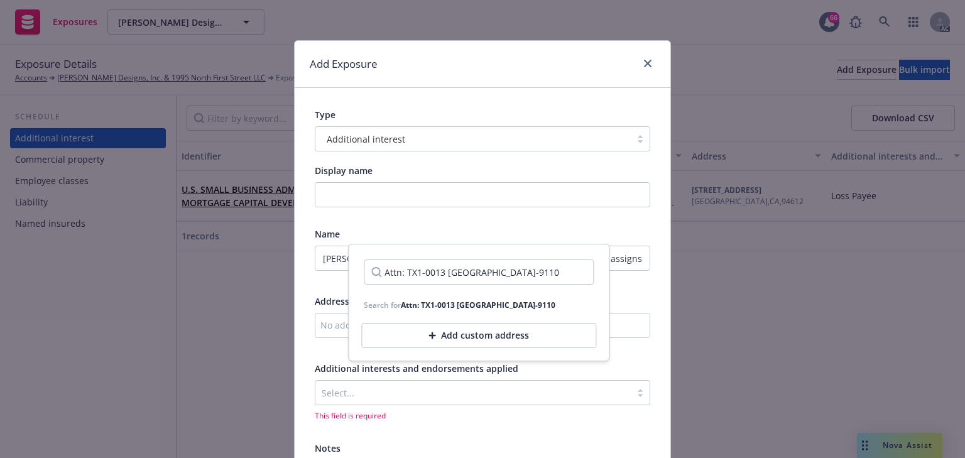
scroll to position [0, 25]
type input "Attn: TX1-0013 PO Box 9110 Coppell TX 75019-9110"
click at [505, 347] on div "Add custom address" at bounding box center [478, 335] width 235 height 25
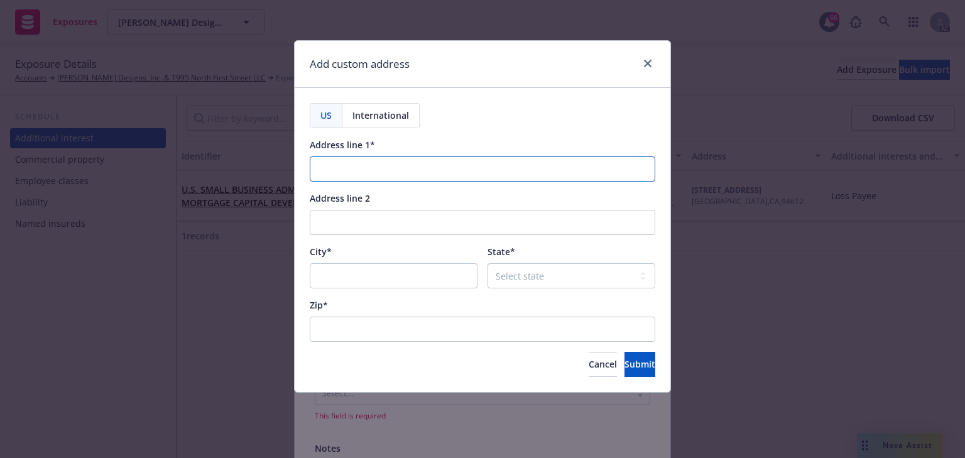
click at [395, 180] on input "Address line 1*" at bounding box center [483, 168] width 346 height 25
paste input "Attn: TX1-0013 PO Box 9110 Coppell TX 75019-9110"
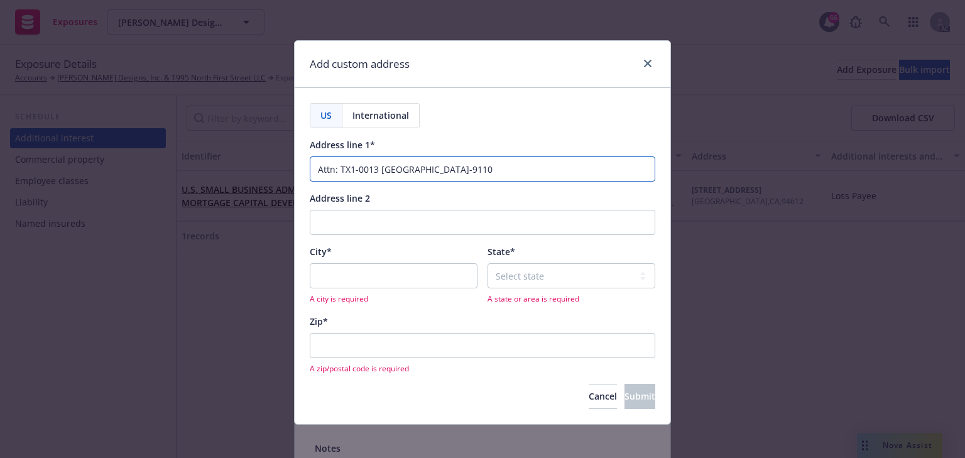
click at [440, 169] on input "Attn: TX1-0013 PO Box 9110 Coppell TX 75019-9110" at bounding box center [483, 168] width 346 height 25
type input "Attn: TX1-0013 PO Box 9110 TX 75019-9110"
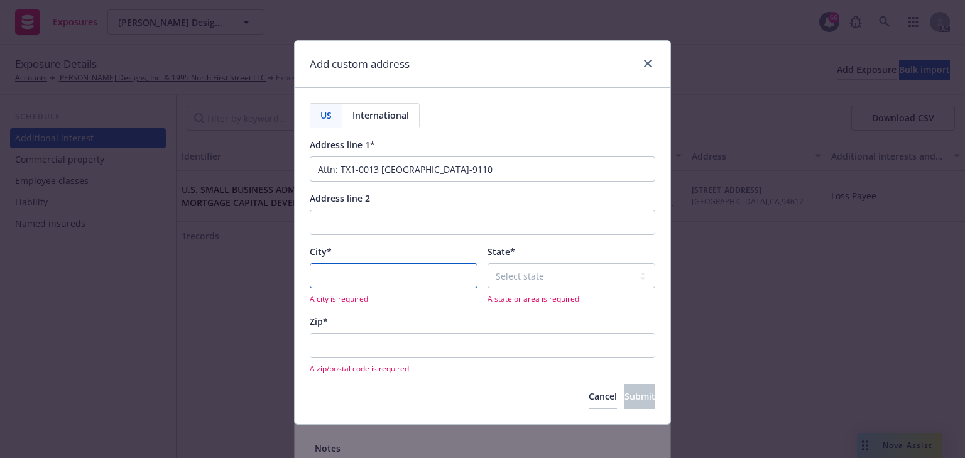
click at [418, 271] on input "City*" at bounding box center [394, 275] width 168 height 25
paste input "Coppell"
type input "Coppell"
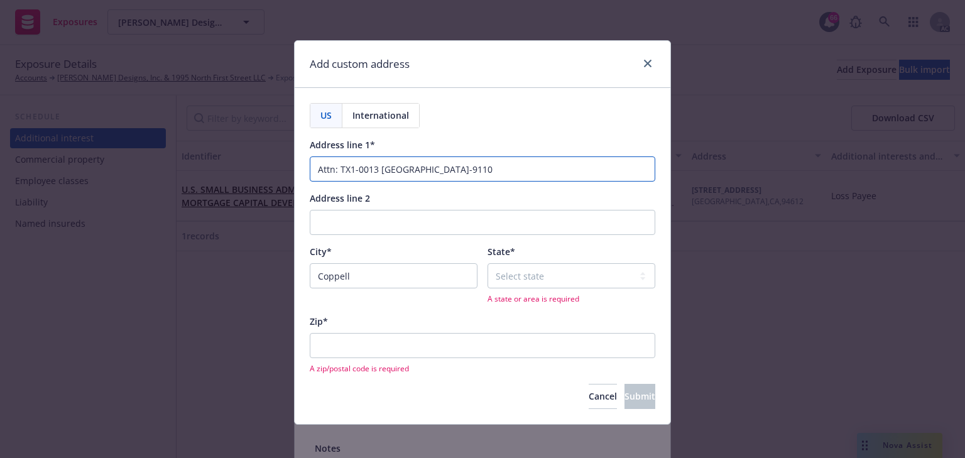
drag, startPoint x: 445, startPoint y: 170, endPoint x: 548, endPoint y: 165, distance: 103.2
click at [548, 165] on input "Attn: TX1-0013 PO Box 9110 TX 75019-9110" at bounding box center [483, 168] width 346 height 25
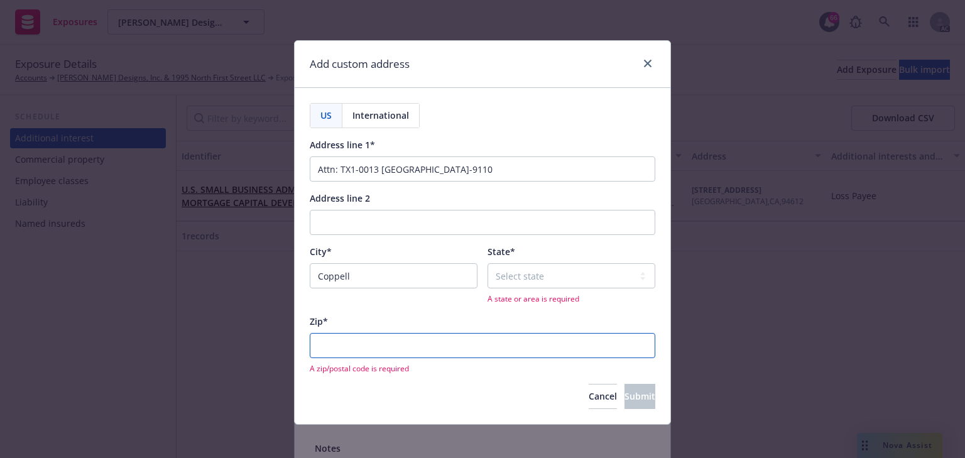
click at [367, 342] on input "Zip*" at bounding box center [483, 345] width 346 height 25
paste input "75019-9110"
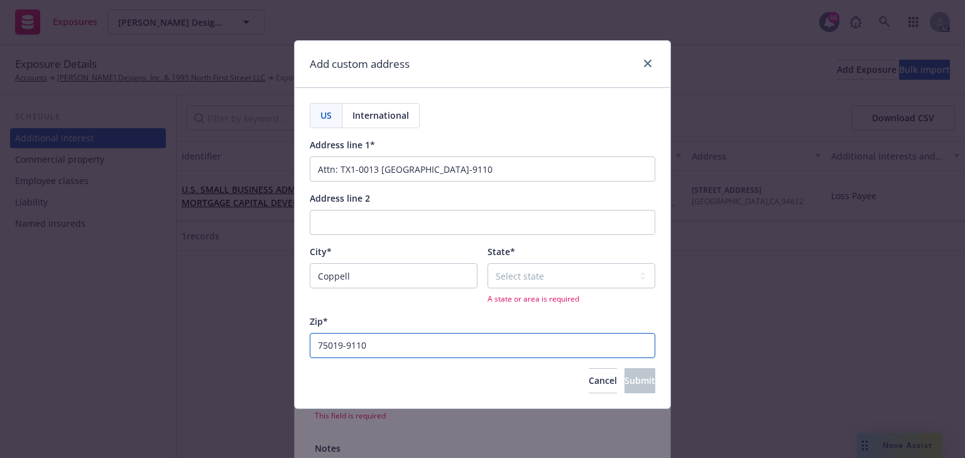
type input "75019-9110"
click at [539, 280] on select "Select state Alabama Alaska American Samoa Arizona Arkansas Baker Island Califo…" at bounding box center [572, 275] width 168 height 25
select select "TX"
click at [488, 263] on select "Select state Alabama Alaska American Samoa Arizona Arkansas Baker Island Califo…" at bounding box center [572, 275] width 168 height 25
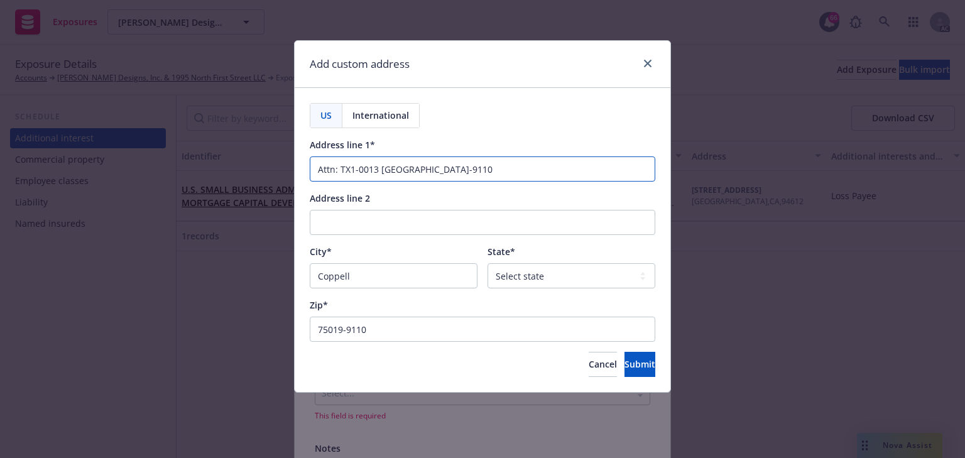
drag, startPoint x: 435, startPoint y: 163, endPoint x: 749, endPoint y: 164, distance: 314.1
click at [749, 164] on div "Add custom address US International Address line 1* Attn: TX1-0013 PO Box 9110 …" at bounding box center [482, 229] width 965 height 458
type input "Attn: TX1-0013 PO Box 9110"
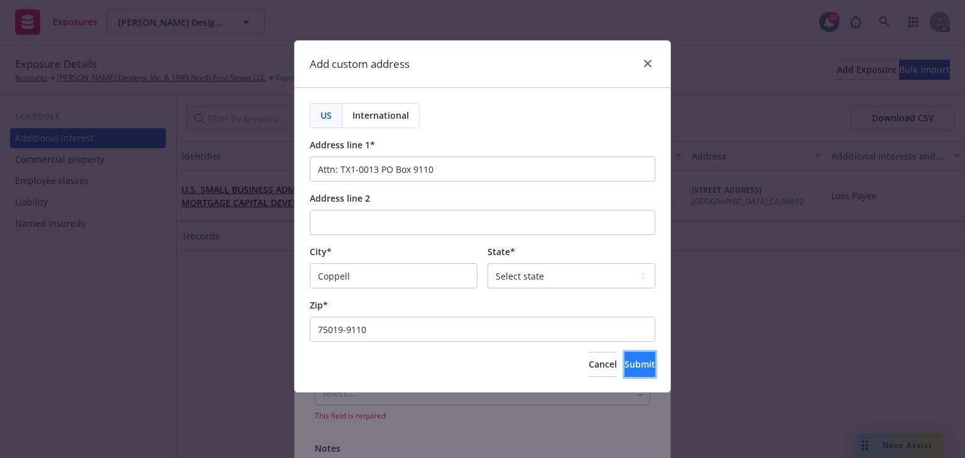
click at [624, 366] on span "Submit" at bounding box center [639, 364] width 31 height 12
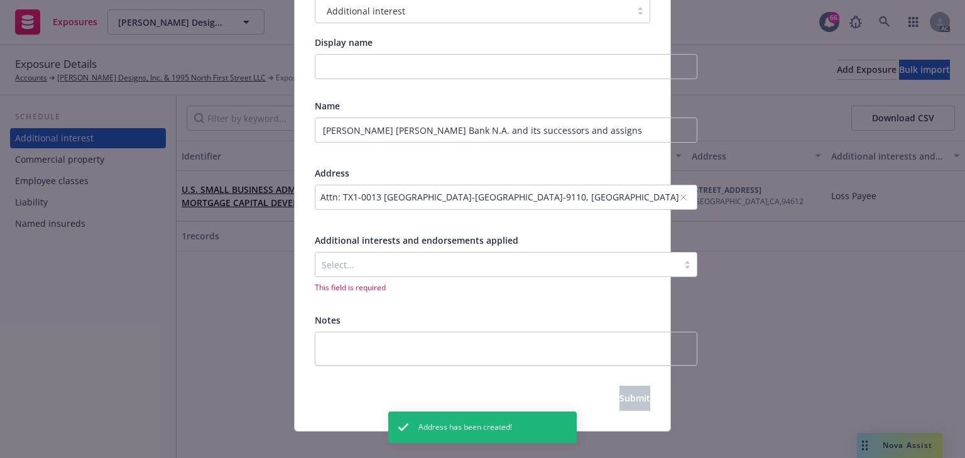
scroll to position [141, 0]
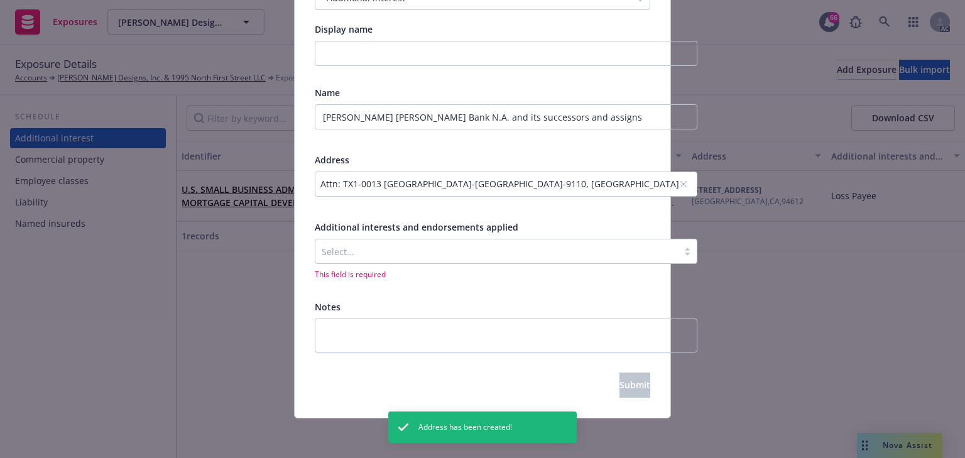
click at [356, 250] on div at bounding box center [497, 251] width 350 height 15
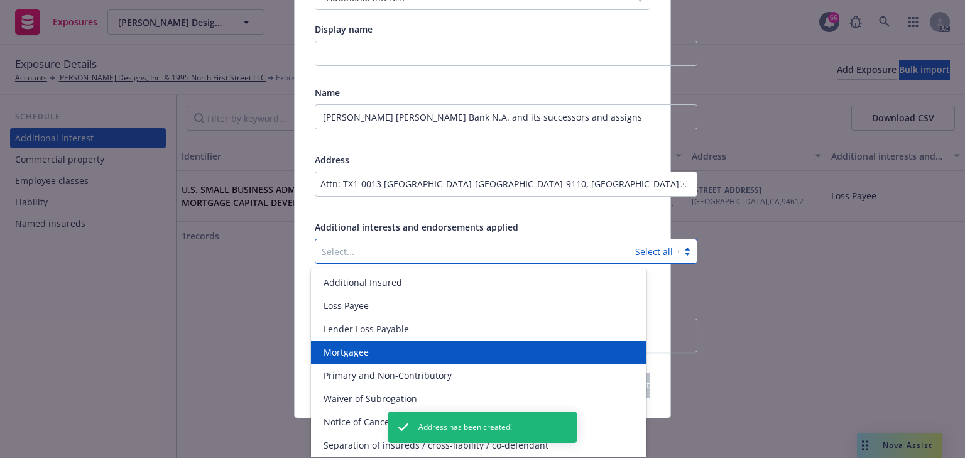
click at [354, 348] on span "Mortgagee" at bounding box center [346, 352] width 45 height 13
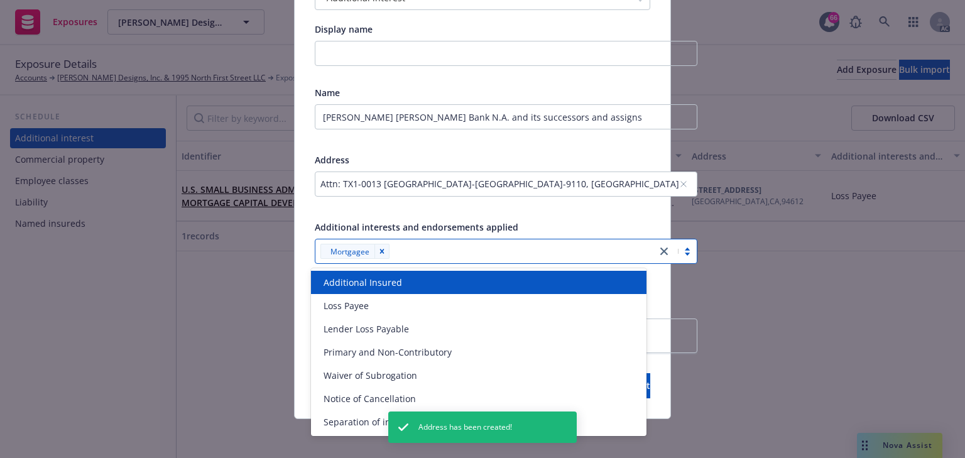
click at [655, 276] on div "Type Additional interest Display name Name JP Morgan Chase Bank N.A. and its su…" at bounding box center [483, 183] width 376 height 472
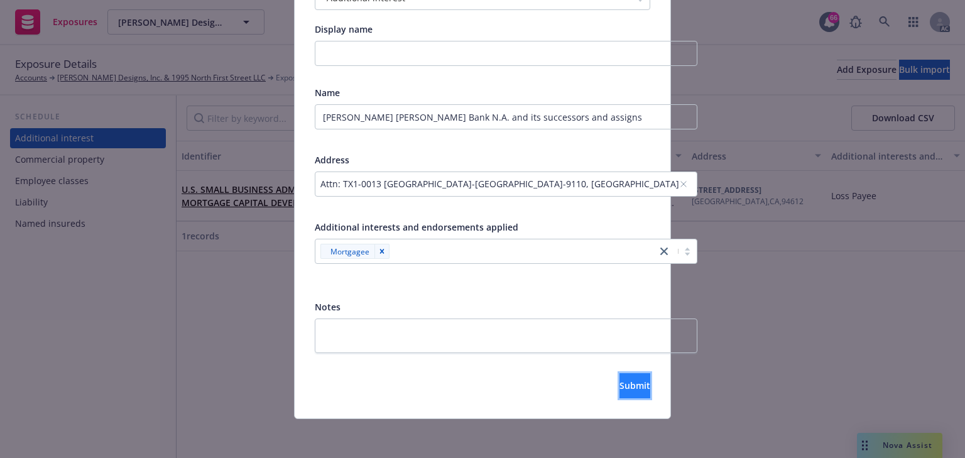
click at [619, 390] on span "Submit" at bounding box center [634, 385] width 31 height 12
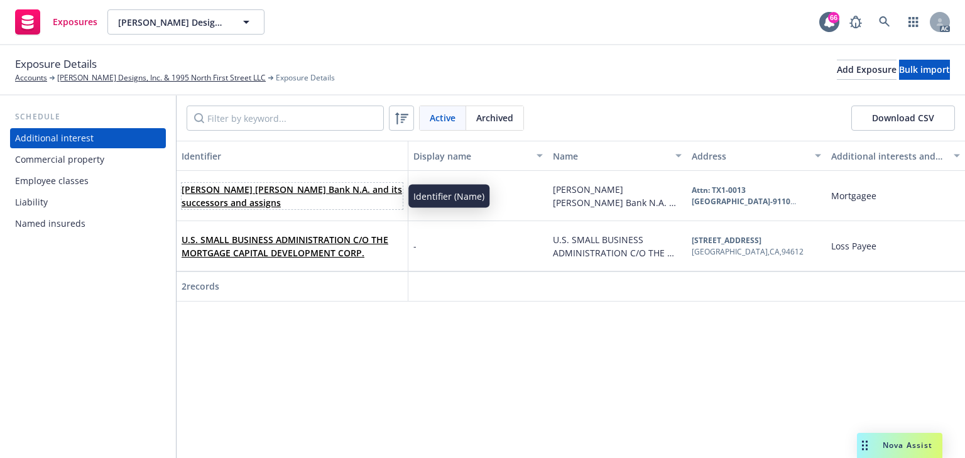
click at [240, 188] on link "JP Morgan Chase Bank N.A. and its successors and assigns" at bounding box center [292, 195] width 221 height 25
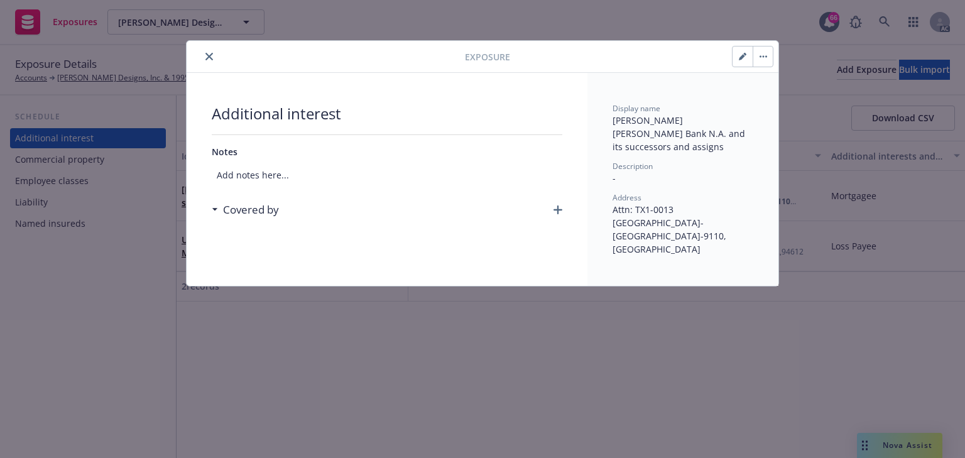
click at [553, 209] on icon "button" at bounding box center [557, 209] width 9 height 9
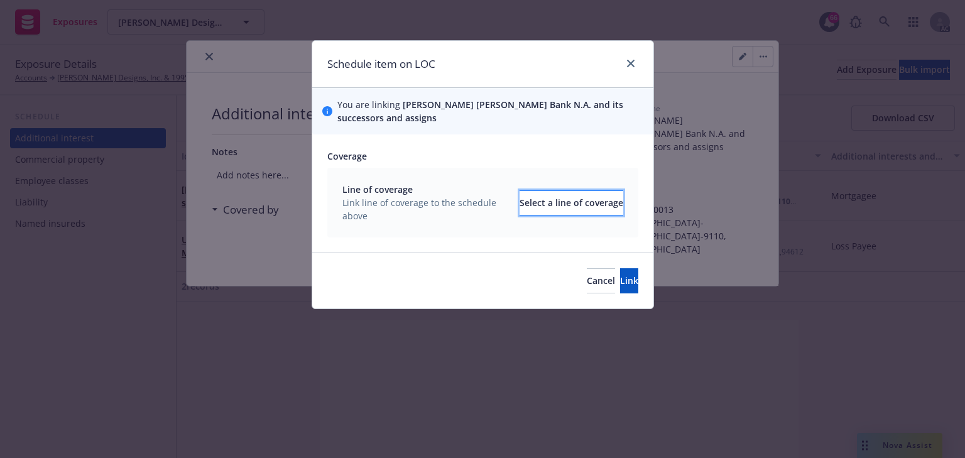
click at [535, 204] on div "Select a line of coverage" at bounding box center [572, 203] width 104 height 24
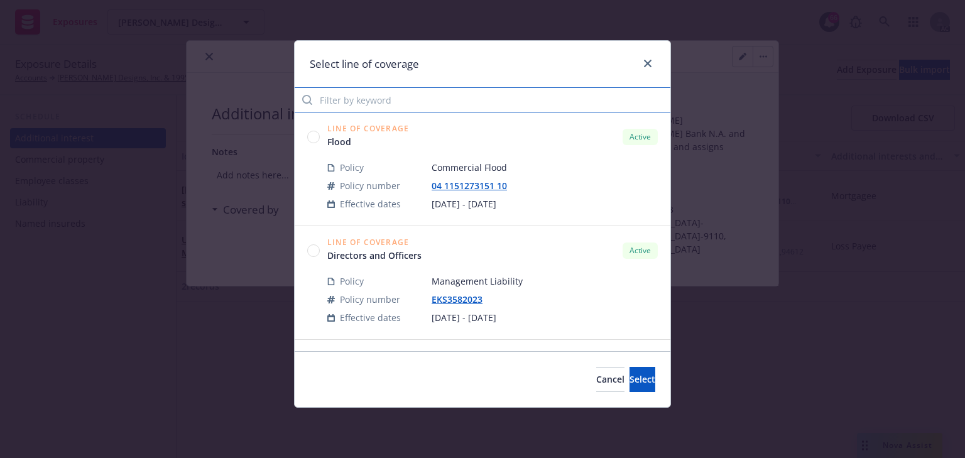
click at [410, 92] on input "Filter by keyword" at bounding box center [483, 99] width 376 height 25
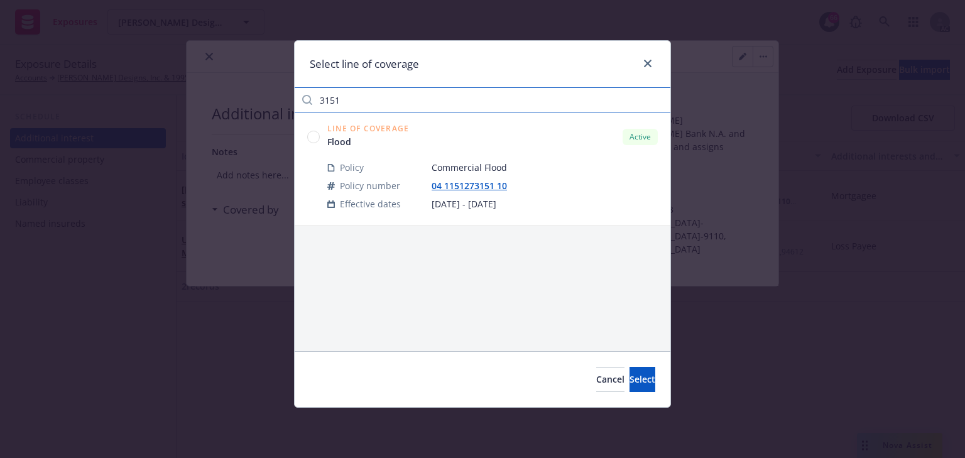
type input "3151"
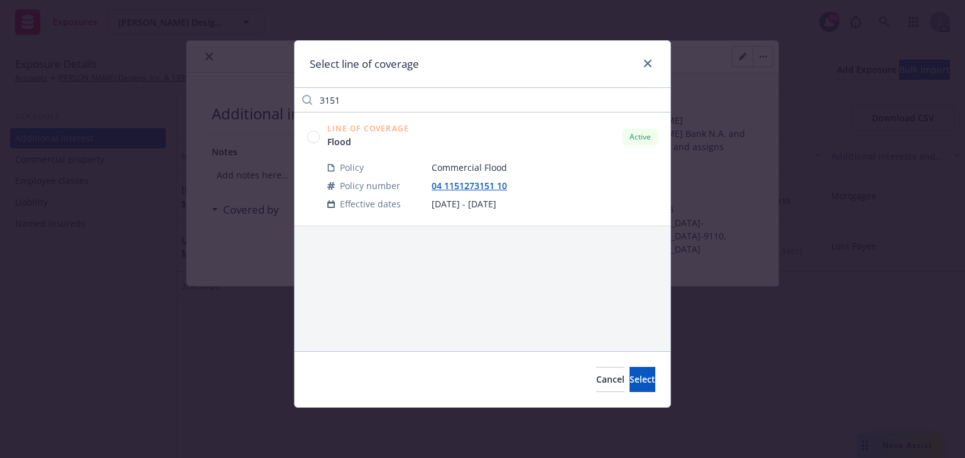
click at [312, 133] on circle at bounding box center [314, 137] width 12 height 12
click at [629, 382] on span "Select" at bounding box center [642, 379] width 26 height 12
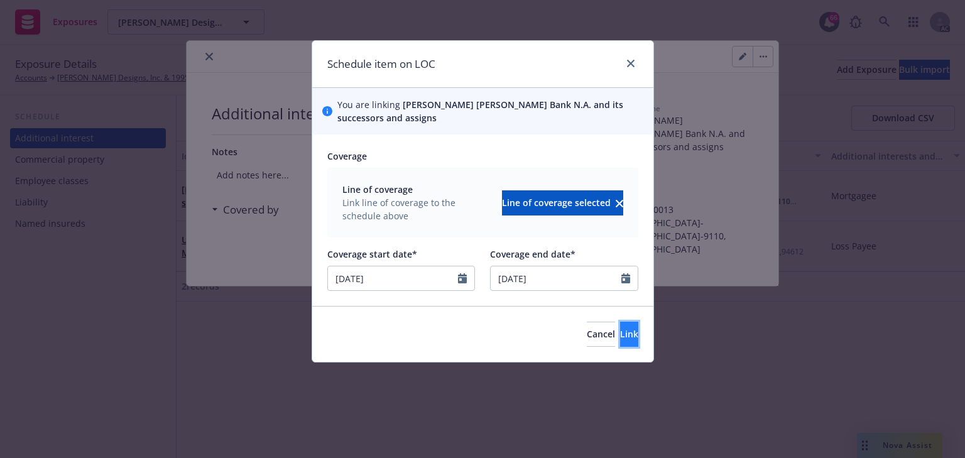
click at [621, 334] on button "Link" at bounding box center [629, 334] width 18 height 25
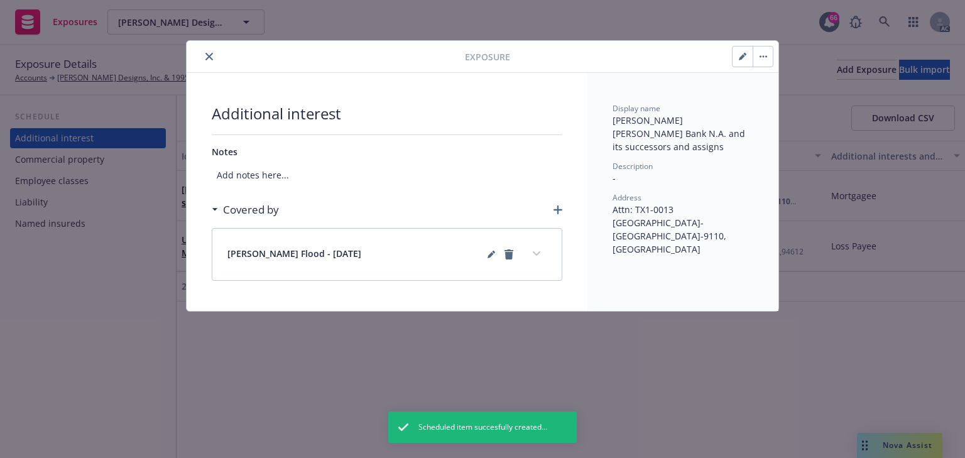
click at [535, 252] on icon "expand content" at bounding box center [537, 253] width 8 height 5
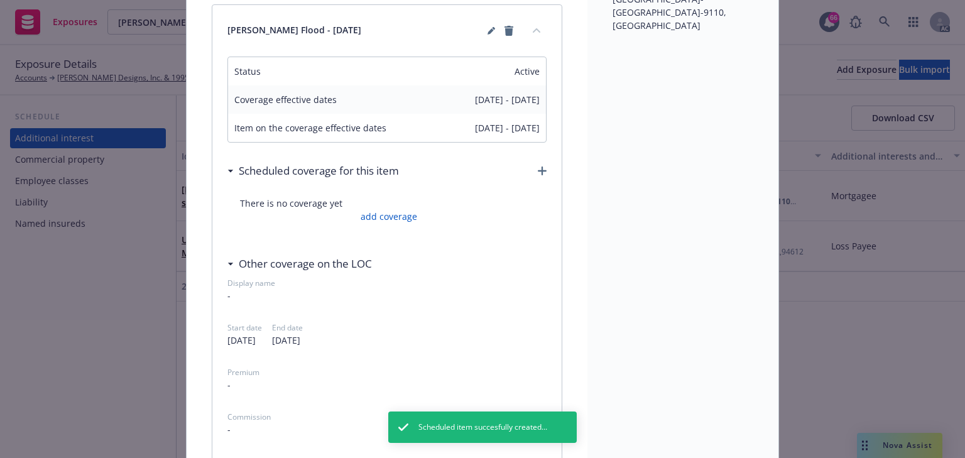
scroll to position [251, 0]
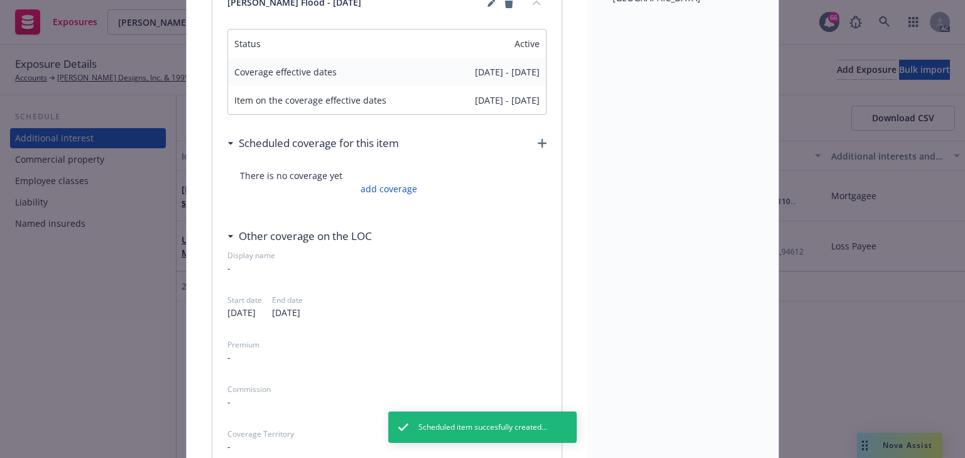
click at [400, 180] on span "There is no coverage yet" at bounding box center [387, 175] width 294 height 13
click at [401, 191] on link "add coverage" at bounding box center [387, 188] width 60 height 13
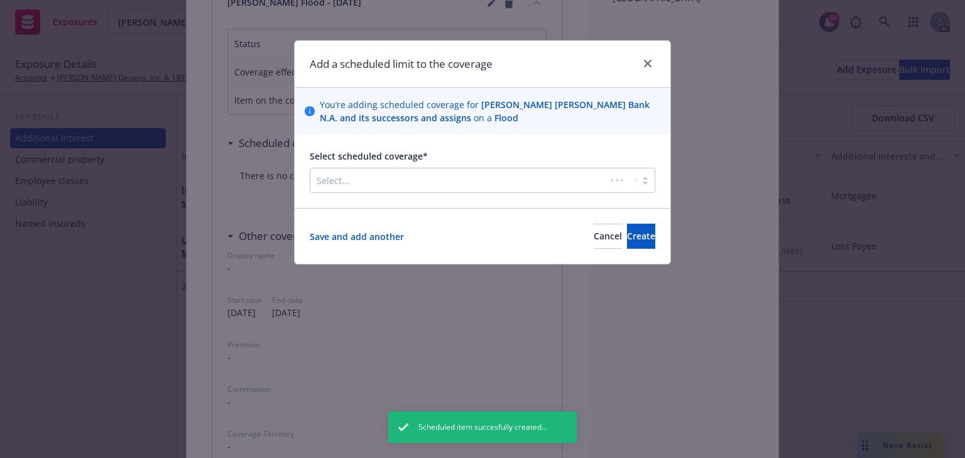
click at [468, 187] on div at bounding box center [458, 180] width 283 height 15
click at [594, 242] on button "Cancel" at bounding box center [608, 236] width 28 height 25
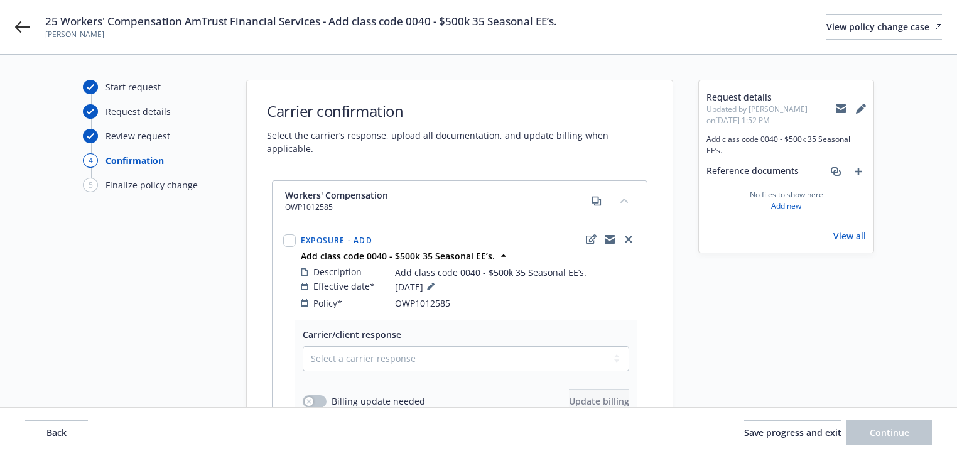
click at [836, 110] on icon at bounding box center [841, 110] width 10 height 6
copy div "OWP1012585"
drag, startPoint x: 455, startPoint y: 291, endPoint x: 372, endPoint y: 291, distance: 82.9
click at [372, 297] on div "Policy* OWP1012585" at bounding box center [468, 303] width 335 height 13
click at [23, 28] on icon at bounding box center [22, 26] width 15 height 15
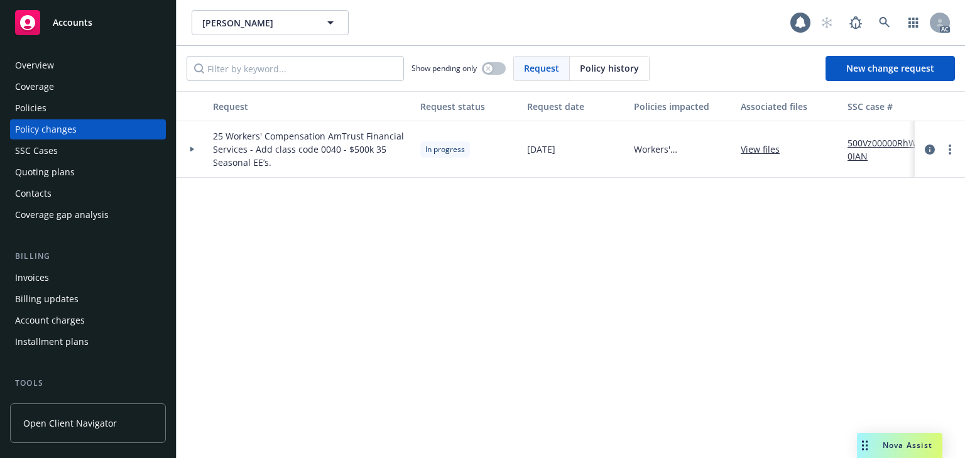
click at [58, 106] on div "Policies" at bounding box center [88, 108] width 146 height 20
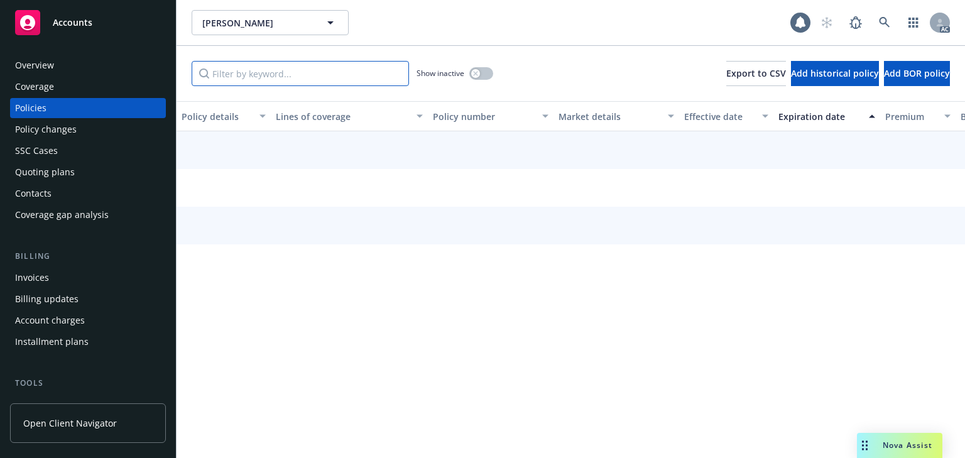
click at [251, 69] on input "Filter by keyword..." at bounding box center [300, 73] width 217 height 25
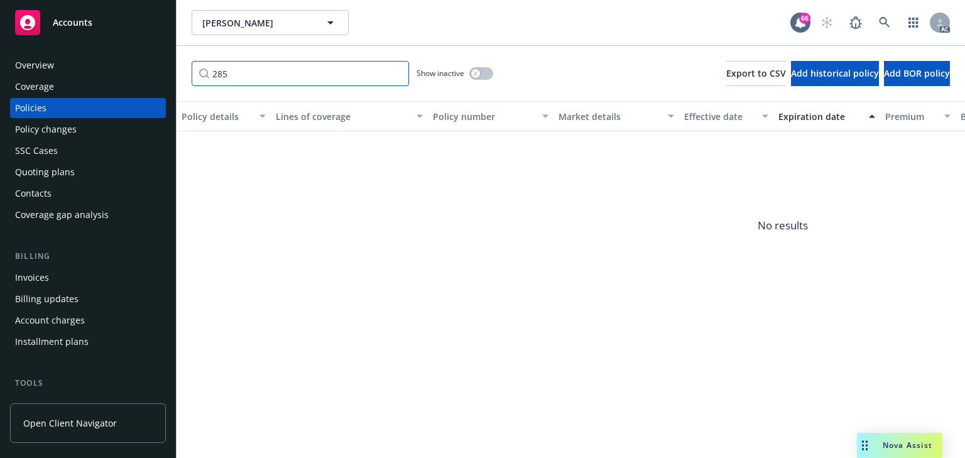
click at [238, 74] on input "285" at bounding box center [300, 73] width 217 height 25
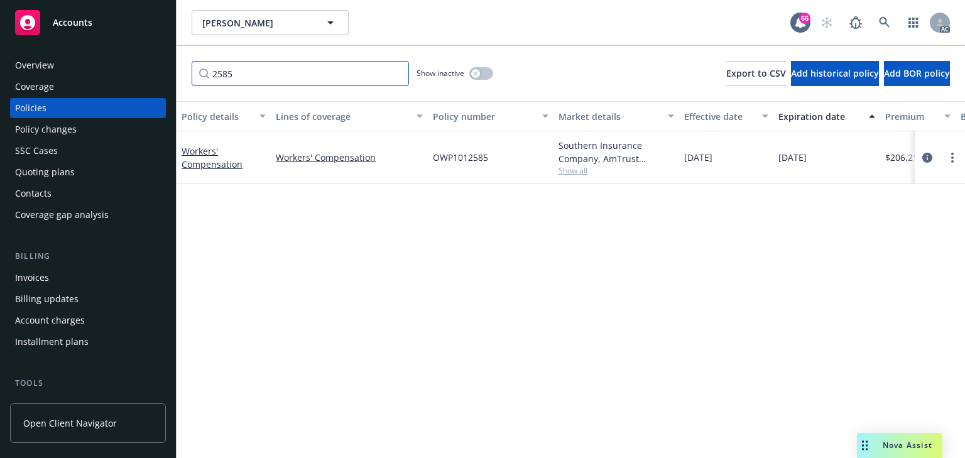
type input "2585"
click at [472, 316] on div "Policy details Lines of coverage Policy number Market details Effective date Ex…" at bounding box center [571, 279] width 788 height 357
click at [927, 156] on icon "circleInformation" at bounding box center [927, 158] width 10 height 10
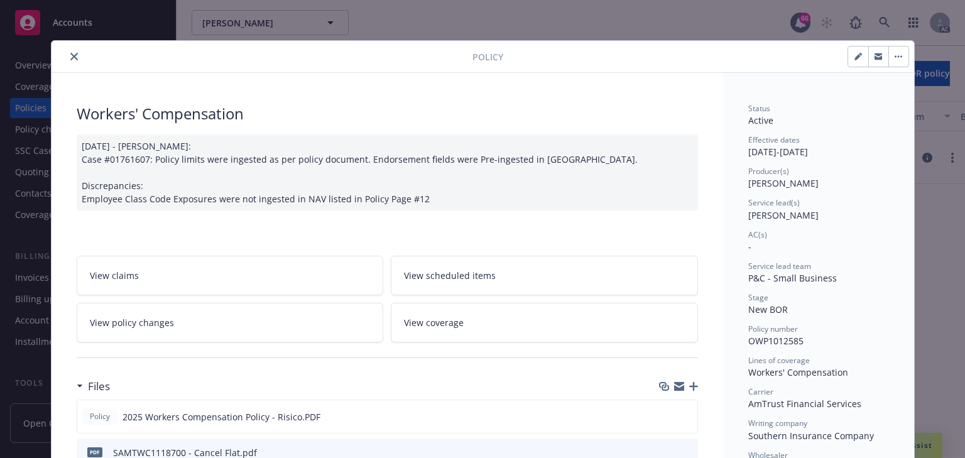
scroll to position [38, 0]
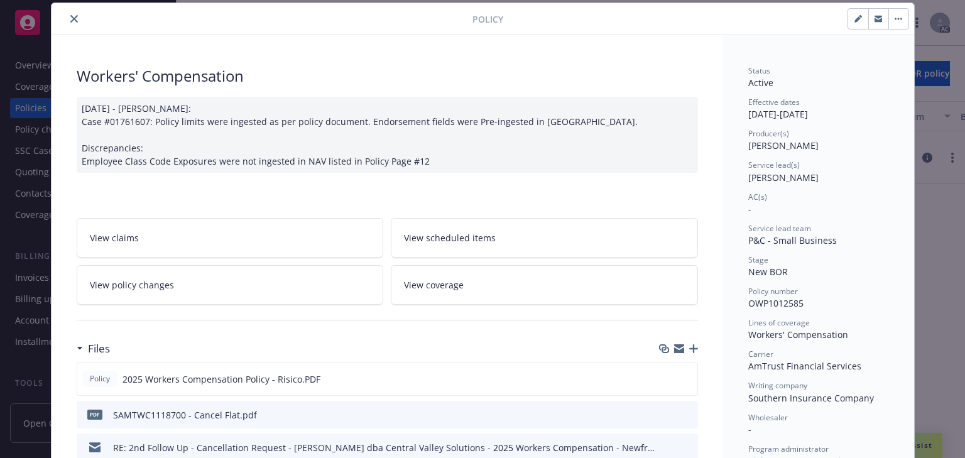
click at [756, 178] on span "Jennifer Martinez" at bounding box center [783, 178] width 70 height 12
copy span "Jenni"
drag, startPoint x: 741, startPoint y: 177, endPoint x: 765, endPoint y: 177, distance: 23.9
click at [422, 165] on div "08/29/2025 - Venkata Reddy: Case #01761607: Policy limits were ingested as per …" at bounding box center [387, 135] width 621 height 76
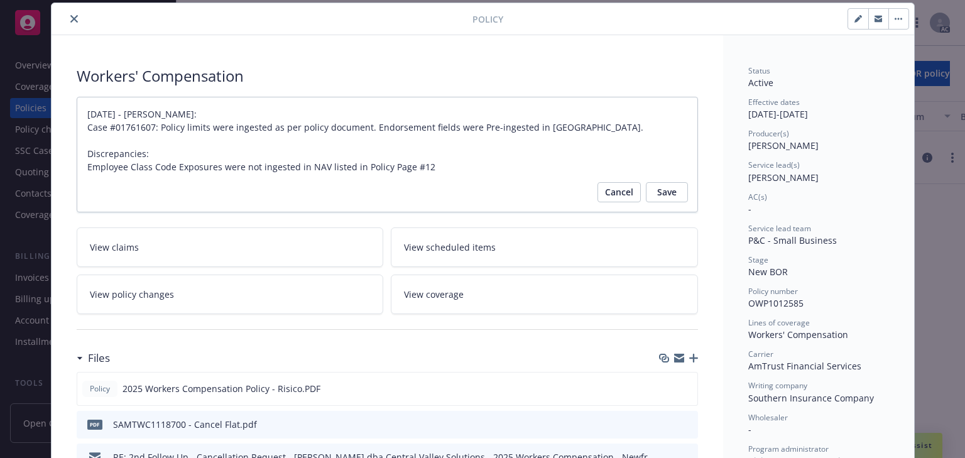
click at [794, 256] on div "Stage" at bounding box center [818, 259] width 141 height 11
type textarea "x"
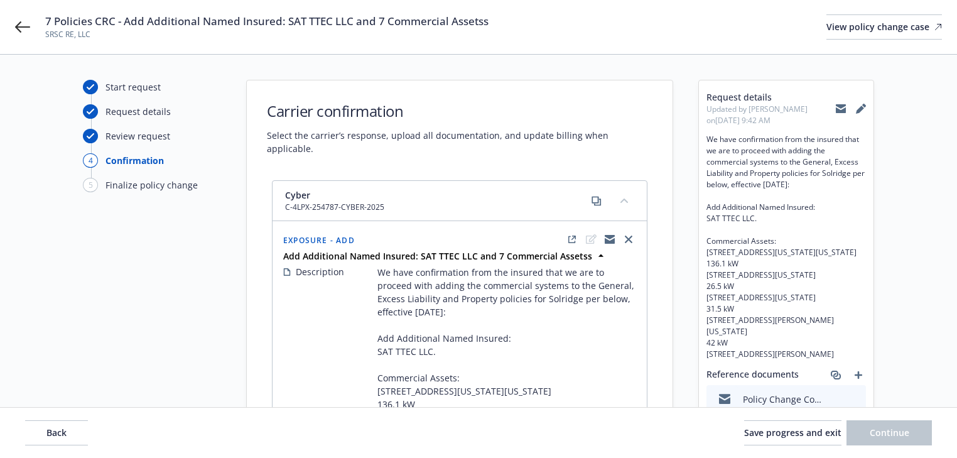
select select "NO_ENDORSEMENT_NEEDED"
select select "ACCEPTED"
select select "NO_ENDORSEMENT_NEEDED"
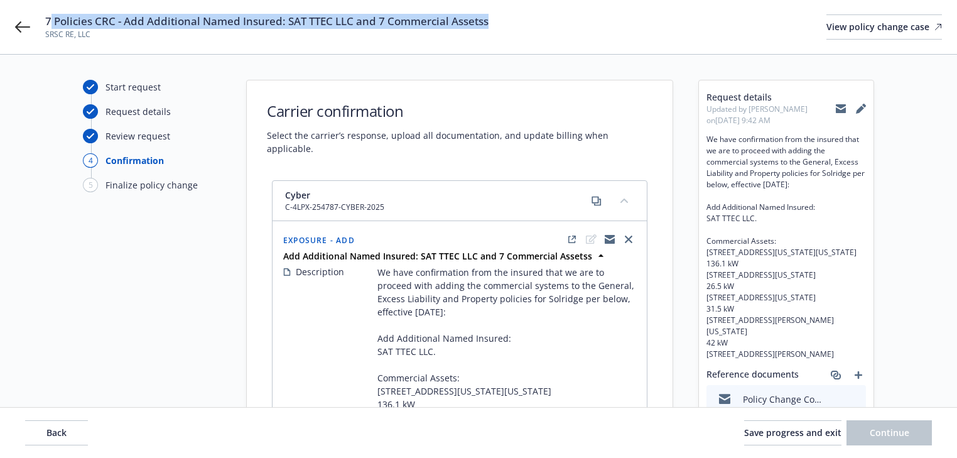
drag, startPoint x: 50, startPoint y: 25, endPoint x: 618, endPoint y: 22, distance: 567.9
click at [618, 22] on div "7 Policies CRC - Add Additional Named Insured: SAT TTEC LLC and 7 Commercial As…" at bounding box center [493, 27] width 897 height 26
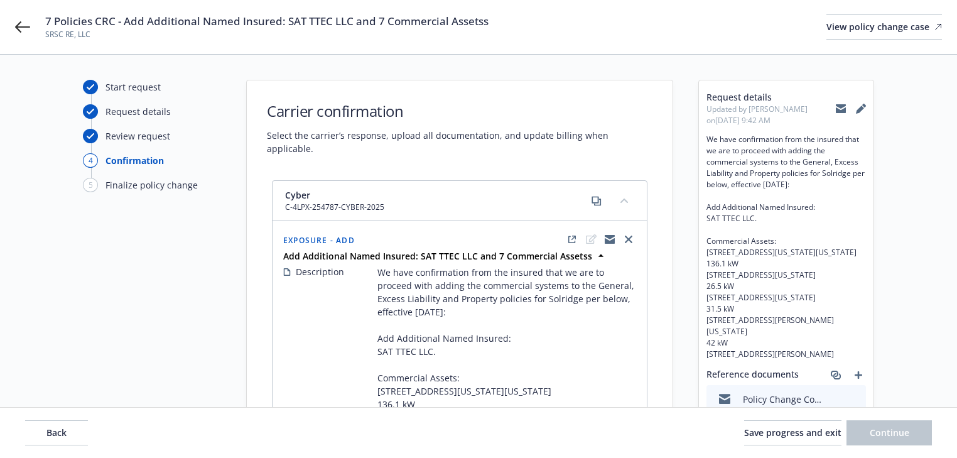
click at [16, 35] on div "7 Policies CRC - Add Additional Named Insured: SAT TTEC LLC and 7 Commercial As…" at bounding box center [478, 27] width 957 height 54
click at [19, 29] on icon at bounding box center [22, 26] width 15 height 15
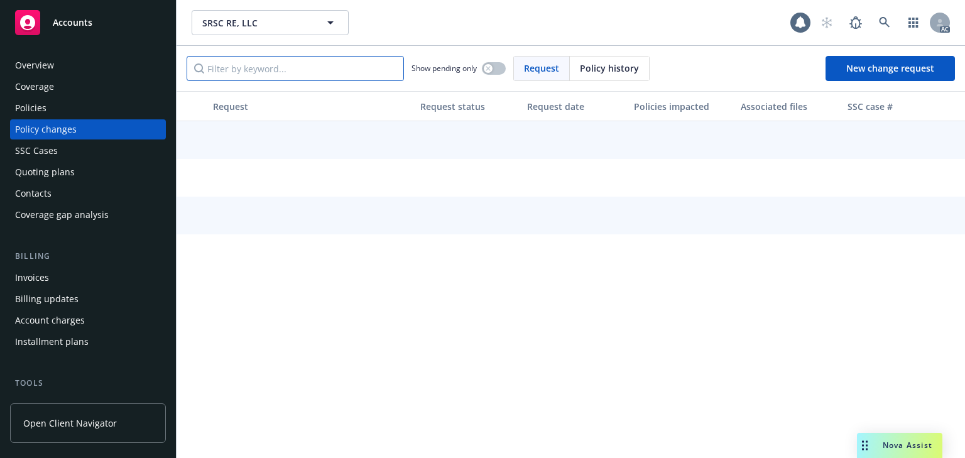
click at [272, 63] on input "Filter by keyword..." at bounding box center [295, 68] width 217 height 25
paste input "Policies CRC - Add Additional Named Insured: SAT TTEC LLC and 7 Commercial Asse…"
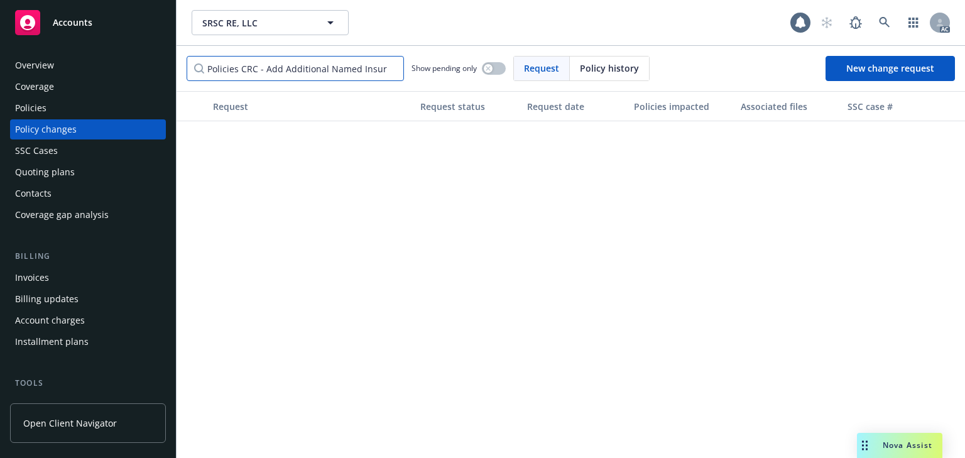
scroll to position [0, 173]
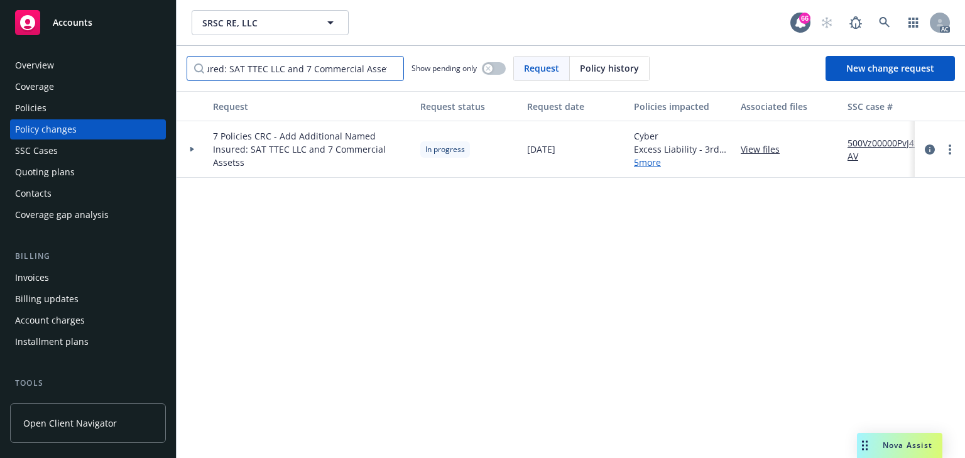
type input "Policies CRC - Add Additional Named Insured: SAT TTEC LLC and 7 Commercial Asse…"
click at [187, 151] on div at bounding box center [192, 149] width 21 height 4
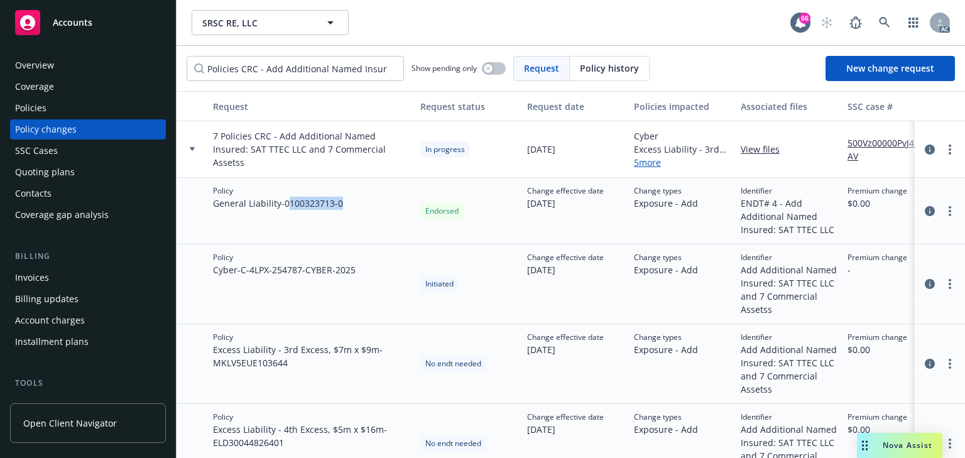
drag, startPoint x: 293, startPoint y: 201, endPoint x: 389, endPoint y: 202, distance: 95.5
click at [389, 202] on div "Policy General Liability - 0100323713-0" at bounding box center [311, 211] width 207 height 67
drag, startPoint x: 291, startPoint y: 269, endPoint x: 410, endPoint y: 266, distance: 118.8
click at [410, 266] on div "Policy Cyber - C-4LPX-254787-CYBER-2025" at bounding box center [311, 284] width 207 height 80
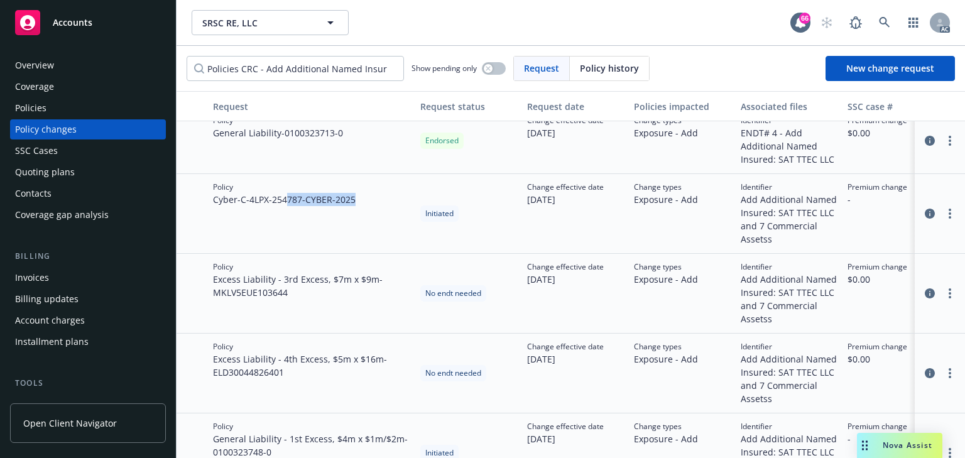
scroll to position [151, 0]
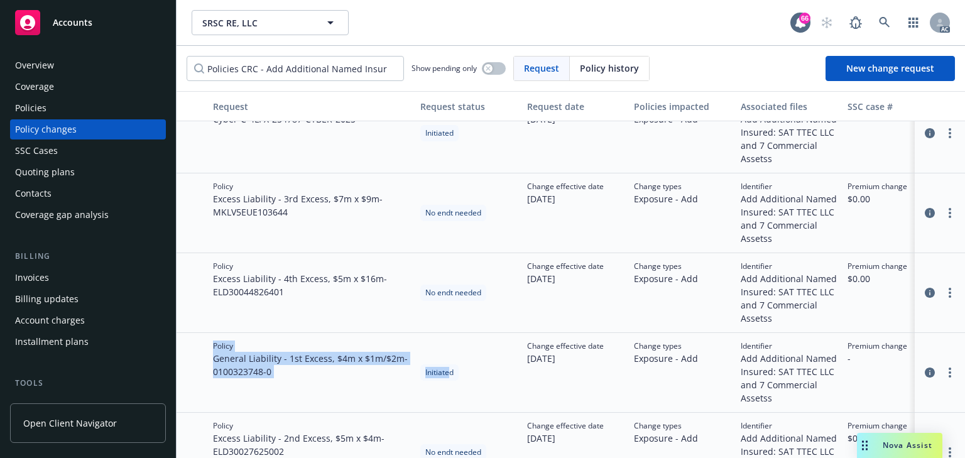
drag, startPoint x: 300, startPoint y: 356, endPoint x: 447, endPoint y: 357, distance: 147.6
click at [447, 357] on div "Policy General Liability - 1st Excess, $4m x $1m/$2m - 0100323748-0 Initiated C…" at bounding box center [827, 373] width 1300 height 80
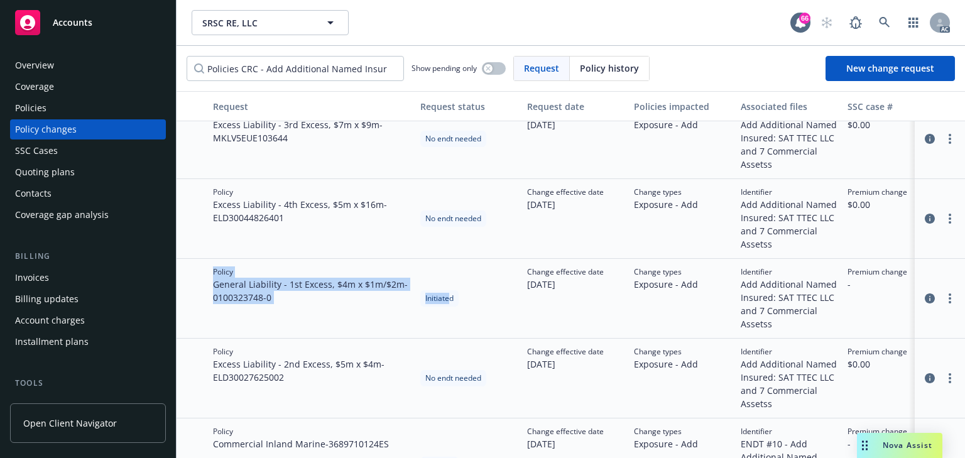
scroll to position [251, 0]
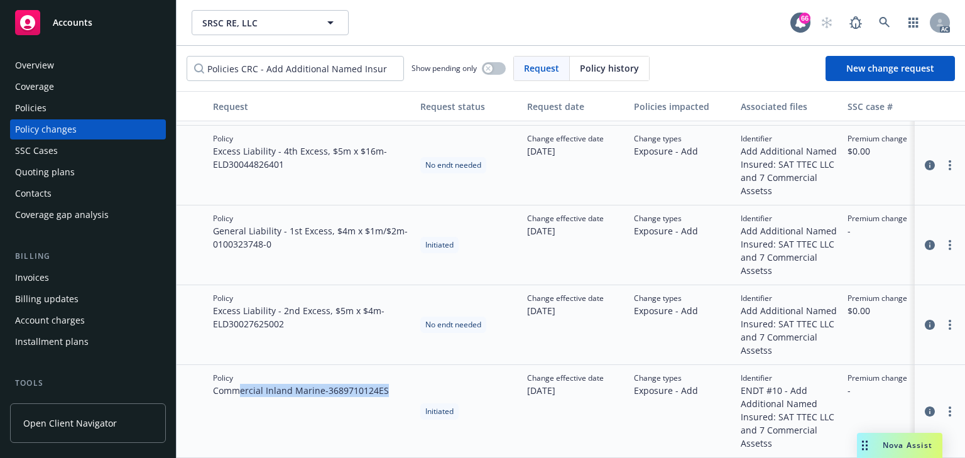
drag, startPoint x: 236, startPoint y: 384, endPoint x: 413, endPoint y: 379, distance: 176.6
click at [413, 379] on div "Policy Commercial Inland Marine - 3689710124ES" at bounding box center [311, 411] width 207 height 93
